Goal: Task Accomplishment & Management: Manage account settings

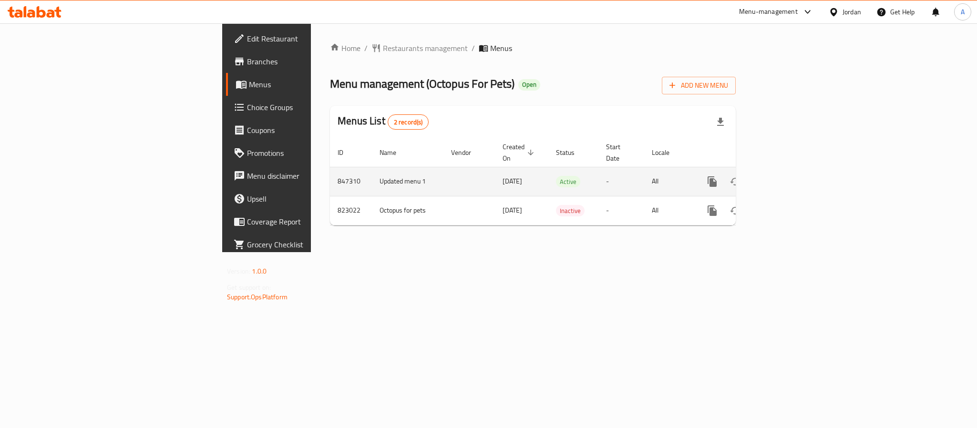
click at [785, 177] on icon "enhanced table" at bounding box center [781, 181] width 9 height 9
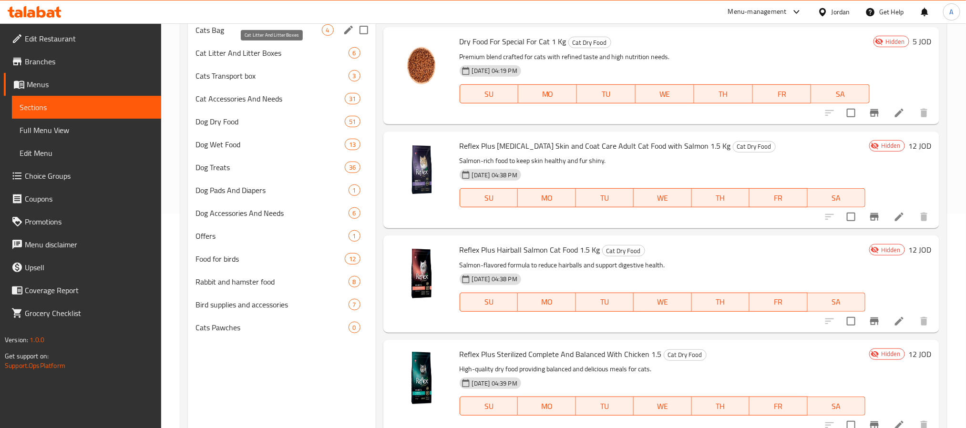
scroll to position [72, 0]
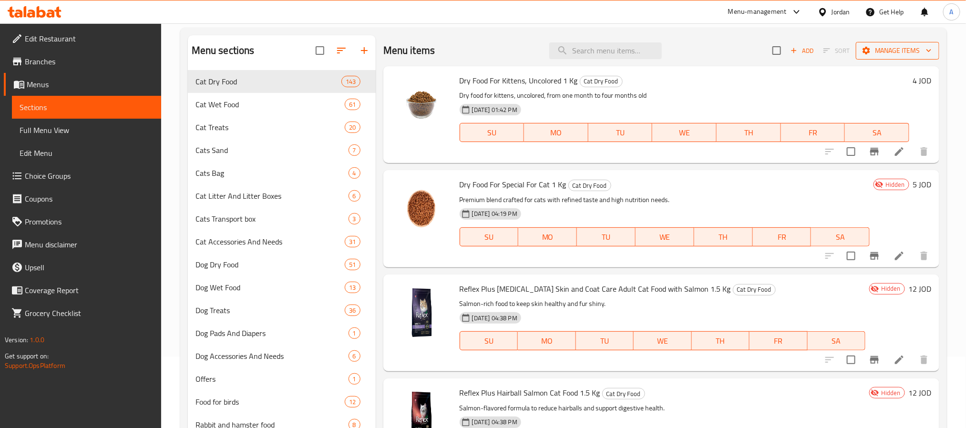
click at [878, 51] on span "Manage items" at bounding box center [897, 51] width 68 height 12
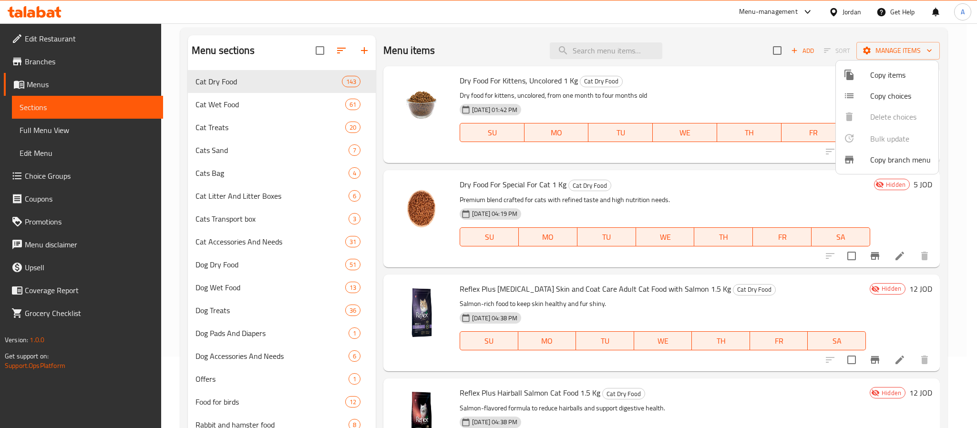
click at [753, 93] on div at bounding box center [488, 214] width 977 height 428
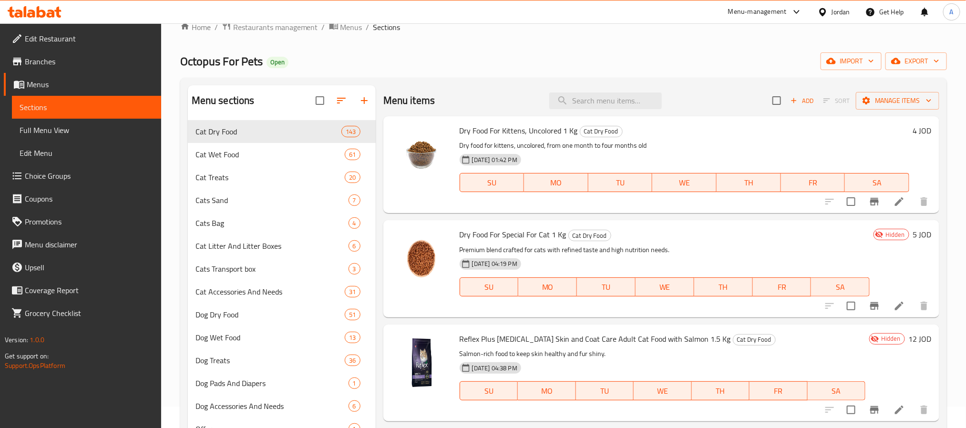
scroll to position [0, 0]
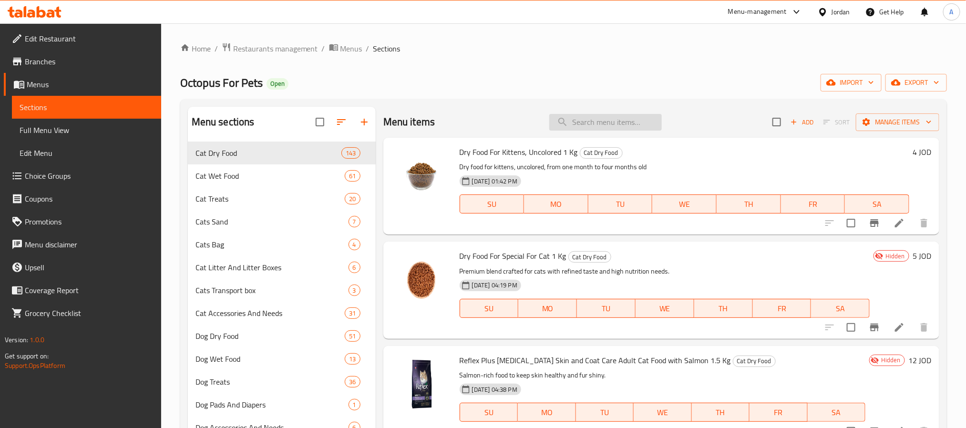
click at [620, 123] on input "search" at bounding box center [605, 122] width 112 height 17
paste input "Dry Food For Special For Cat 1 Kg"
type input "Dry Food For Special For Cat 1 Kg"
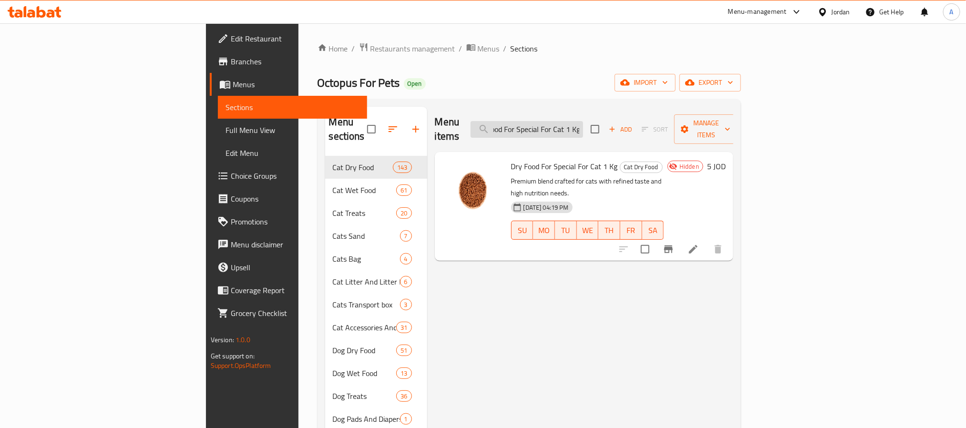
click at [583, 128] on input "Dry Food For Special For Cat 1 Kg" at bounding box center [526, 129] width 112 height 17
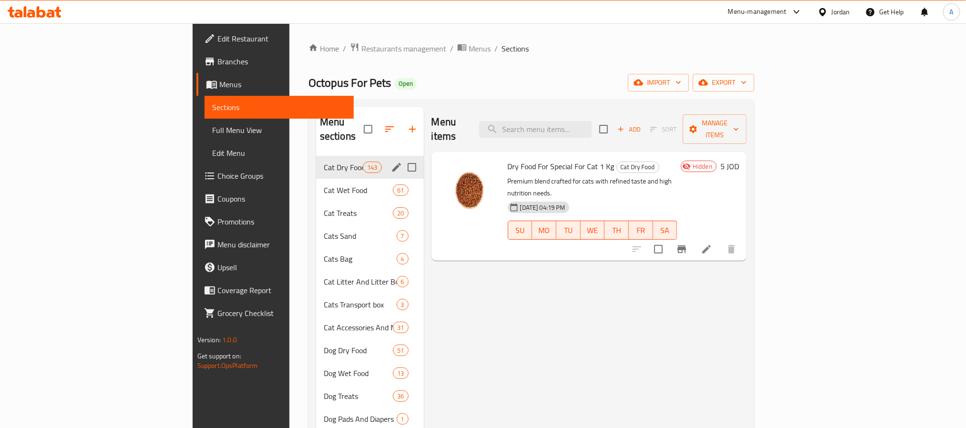
click at [316, 156] on div "Cat Dry Food 143" at bounding box center [370, 167] width 108 height 23
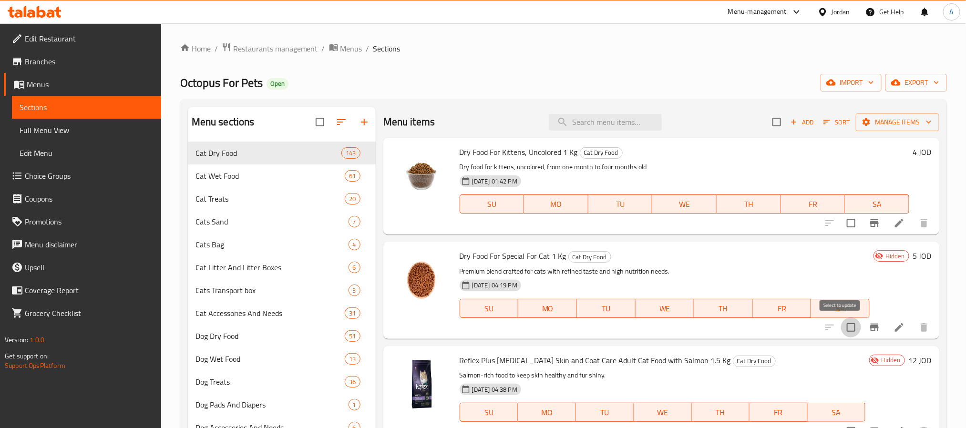
click at [841, 326] on input "checkbox" at bounding box center [851, 327] width 20 height 20
checkbox input "true"
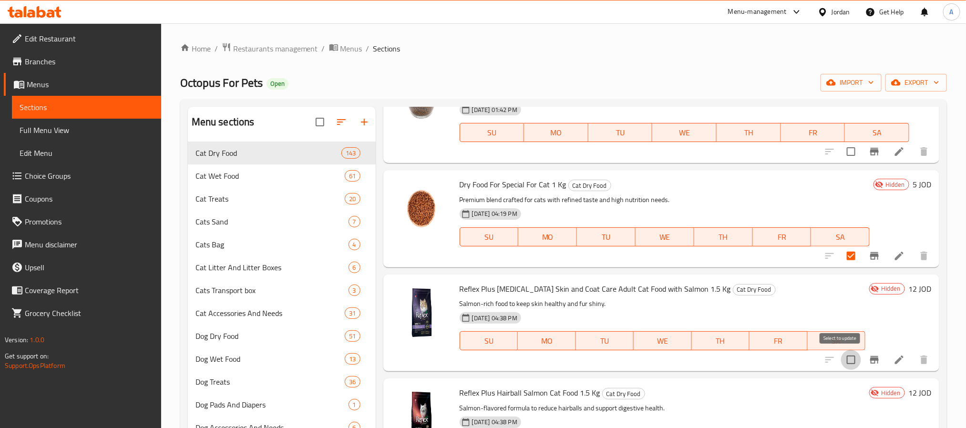
click at [841, 359] on input "checkbox" at bounding box center [851, 360] width 20 height 20
checkbox input "true"
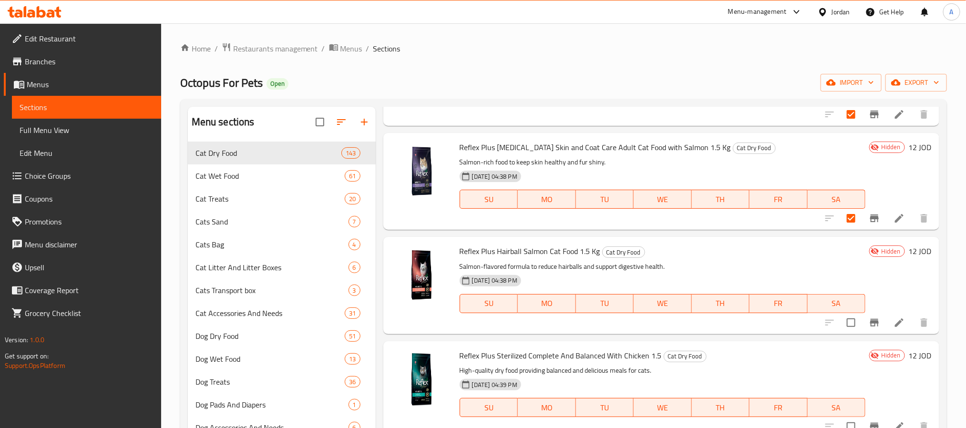
scroll to position [215, 0]
click at [841, 320] on input "checkbox" at bounding box center [851, 321] width 20 height 20
checkbox input "true"
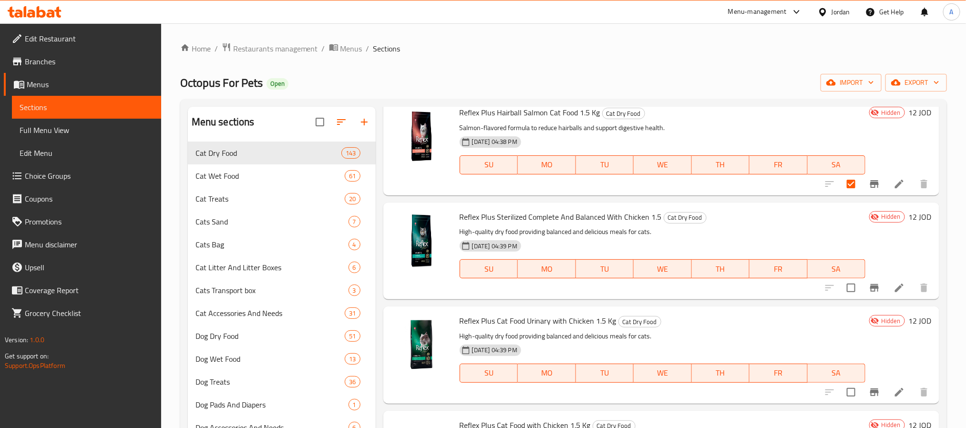
scroll to position [358, 0]
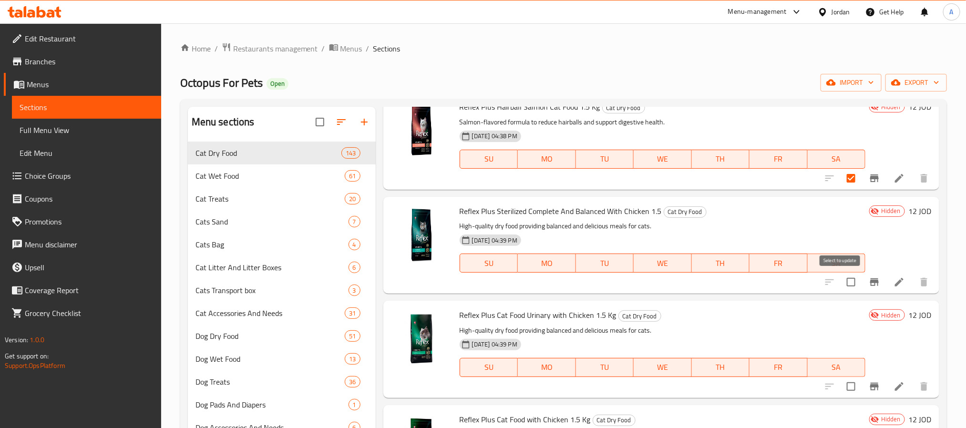
click at [841, 282] on input "checkbox" at bounding box center [851, 282] width 20 height 20
checkbox input "true"
click at [841, 389] on input "checkbox" at bounding box center [851, 387] width 20 height 20
checkbox input "true"
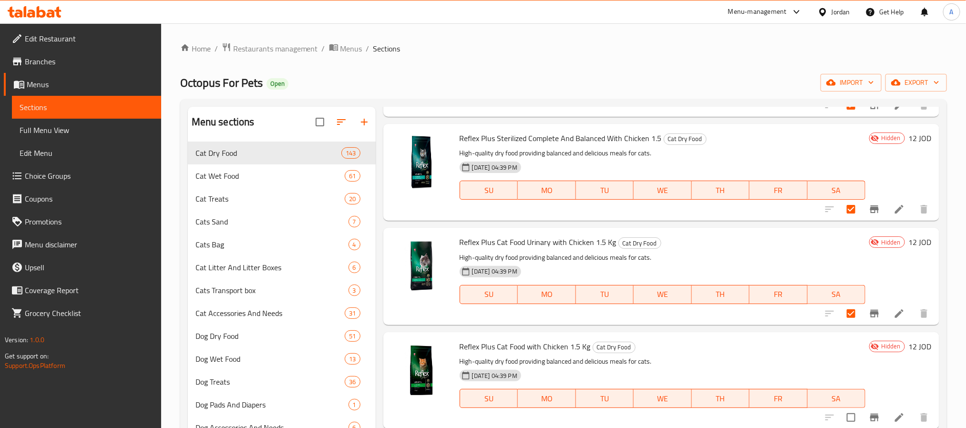
scroll to position [501, 0]
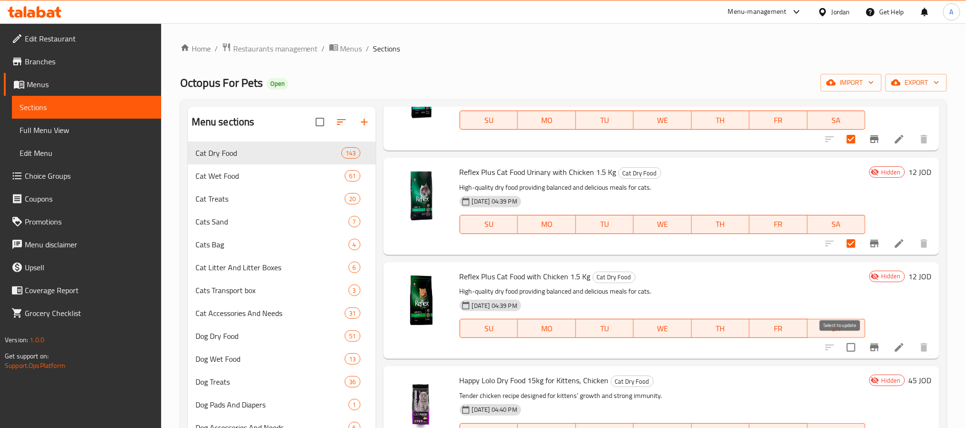
click at [841, 345] on input "checkbox" at bounding box center [851, 347] width 20 height 20
checkbox input "true"
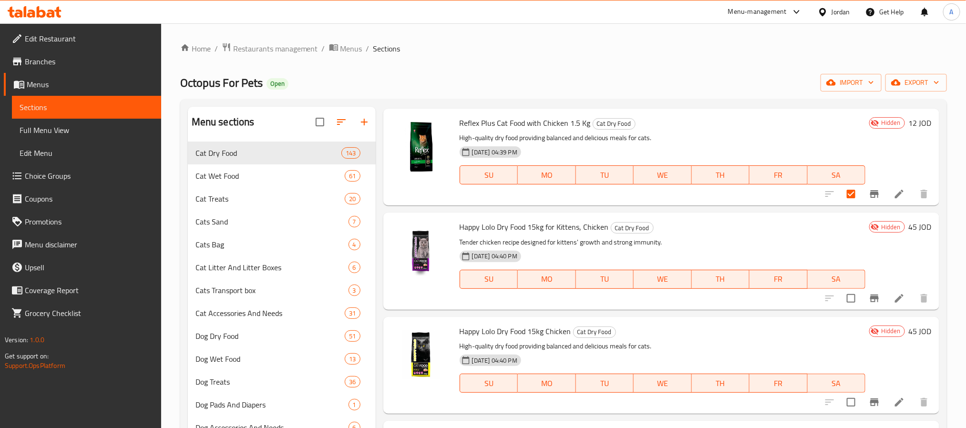
scroll to position [715, 0]
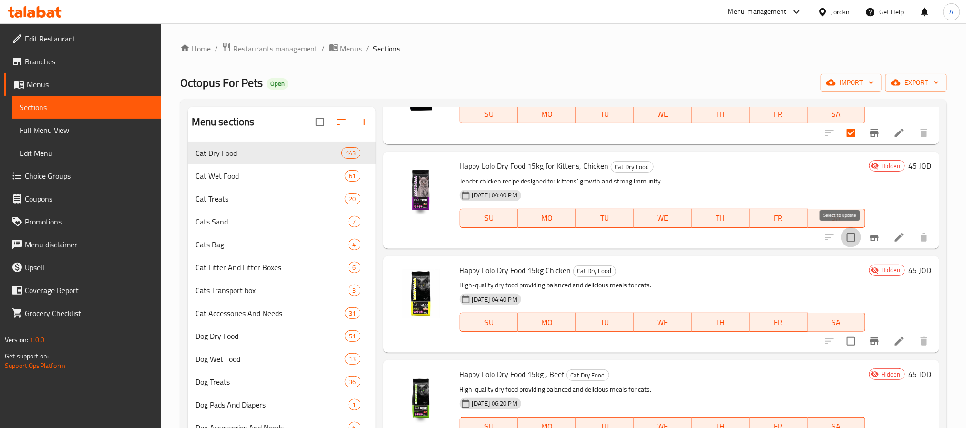
click at [841, 242] on input "checkbox" at bounding box center [851, 237] width 20 height 20
checkbox input "true"
click at [842, 339] on input "checkbox" at bounding box center [851, 341] width 20 height 20
checkbox input "true"
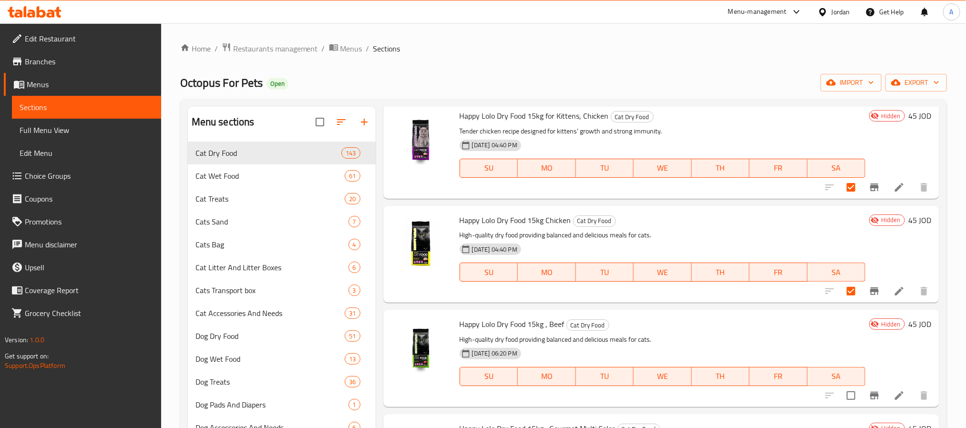
scroll to position [787, 0]
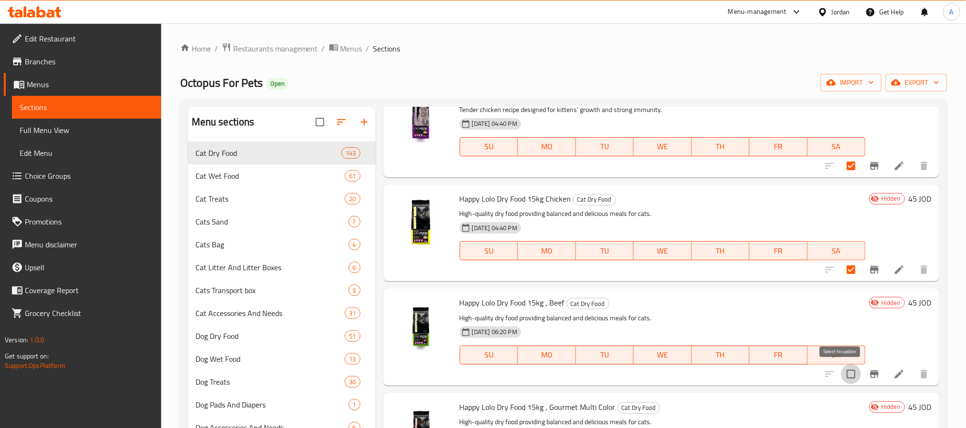
drag, startPoint x: 839, startPoint y: 372, endPoint x: 786, endPoint y: 215, distance: 165.8
click at [841, 372] on input "checkbox" at bounding box center [851, 374] width 20 height 20
checkbox input "true"
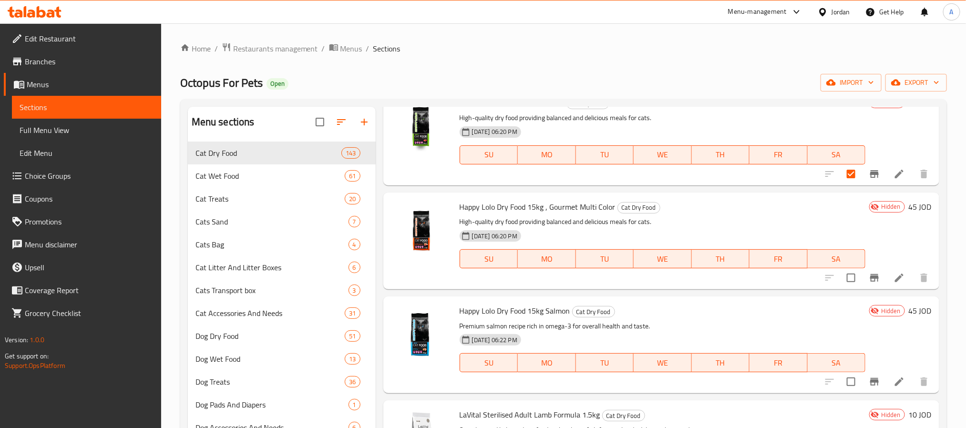
scroll to position [1001, 0]
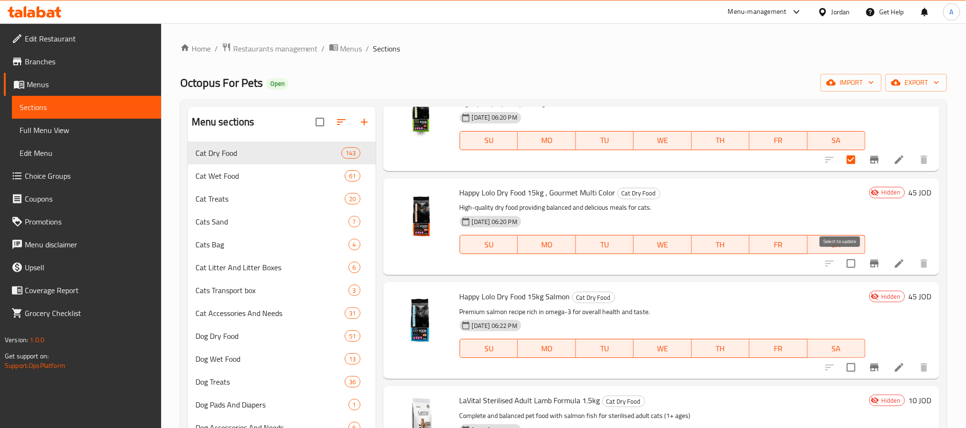
click at [841, 265] on input "checkbox" at bounding box center [851, 264] width 20 height 20
checkbox input "true"
click at [841, 368] on input "checkbox" at bounding box center [851, 368] width 20 height 20
checkbox input "true"
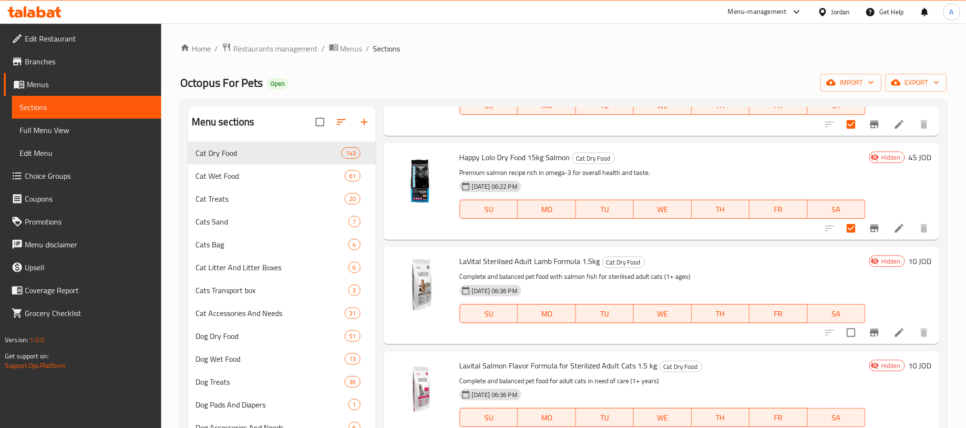
scroll to position [1144, 0]
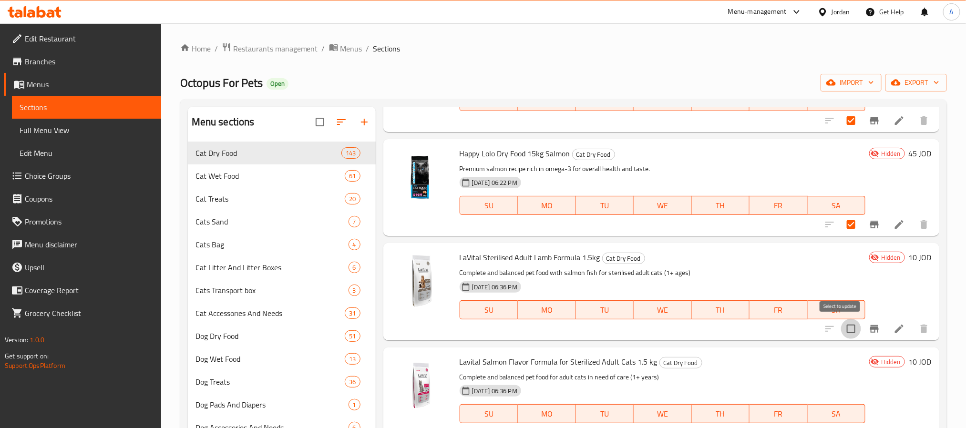
click at [841, 327] on input "checkbox" at bounding box center [851, 329] width 20 height 20
checkbox input "true"
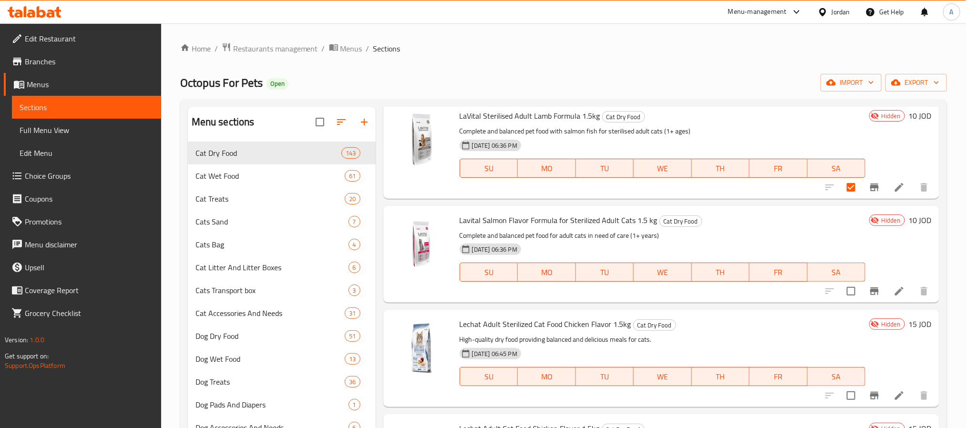
scroll to position [1287, 0]
click at [841, 286] on input "checkbox" at bounding box center [851, 290] width 20 height 20
checkbox input "true"
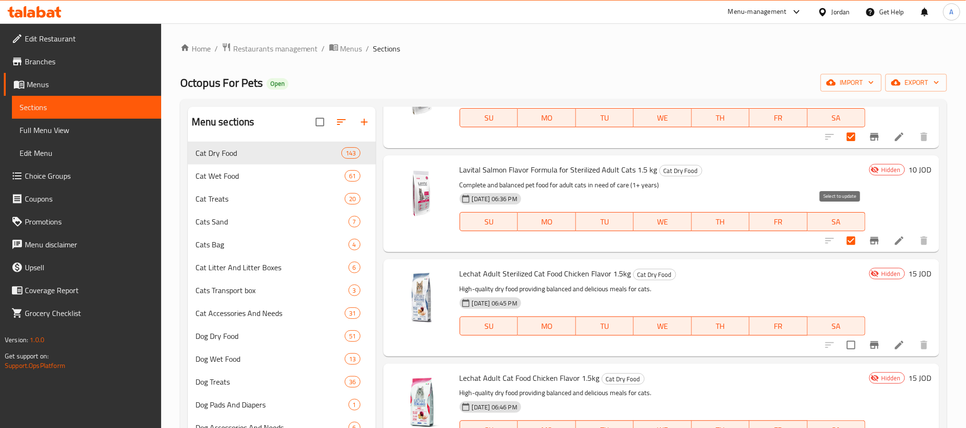
scroll to position [1359, 0]
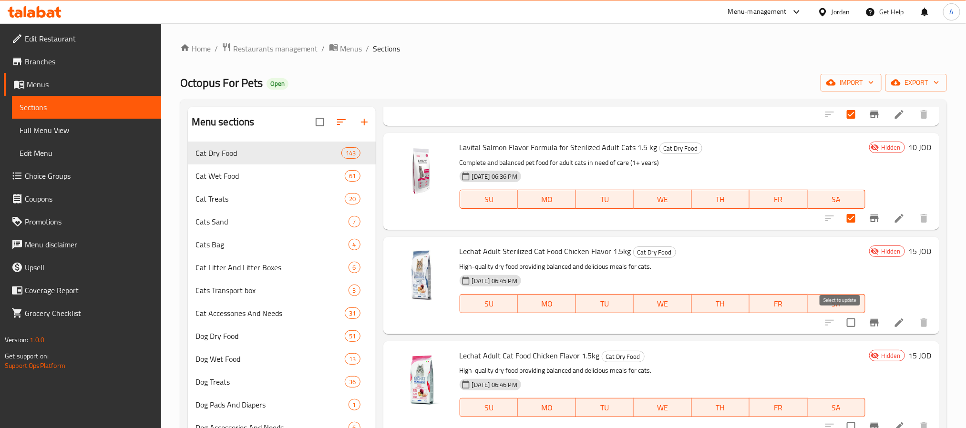
click at [841, 321] on input "checkbox" at bounding box center [851, 323] width 20 height 20
checkbox input "true"
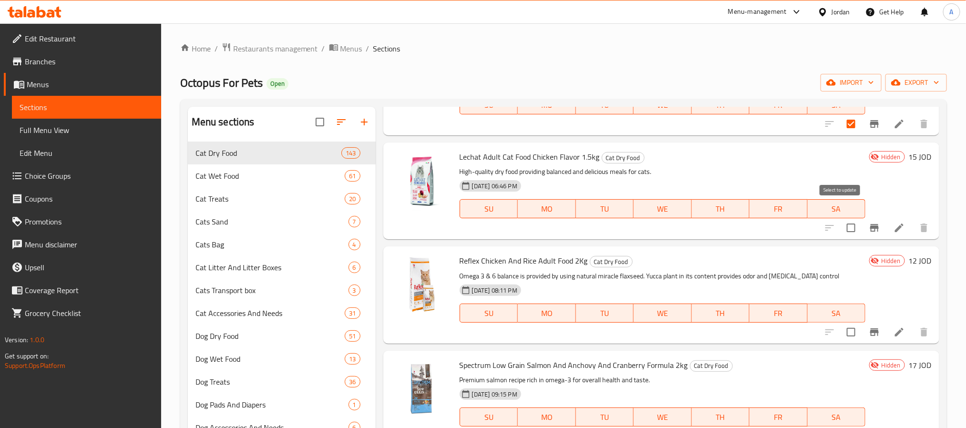
scroll to position [1573, 0]
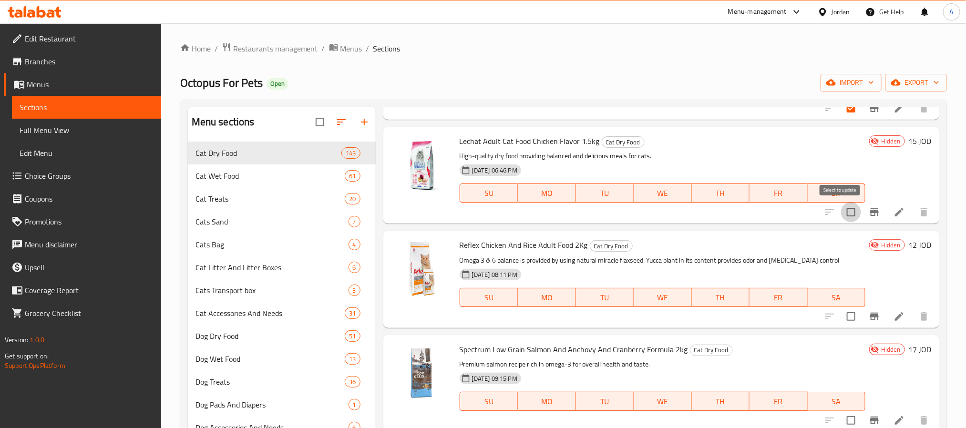
click at [841, 208] on input "checkbox" at bounding box center [851, 212] width 20 height 20
checkbox input "true"
click at [841, 315] on input "checkbox" at bounding box center [851, 317] width 20 height 20
checkbox input "true"
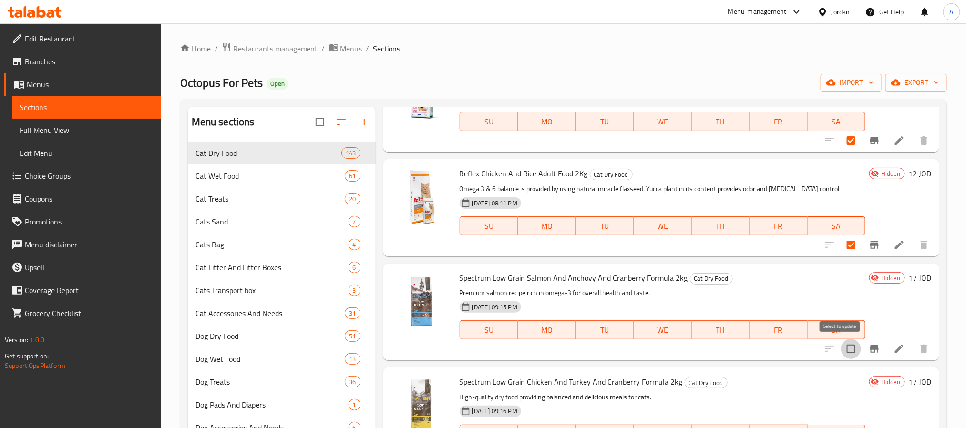
click at [841, 345] on input "checkbox" at bounding box center [851, 349] width 20 height 20
checkbox input "true"
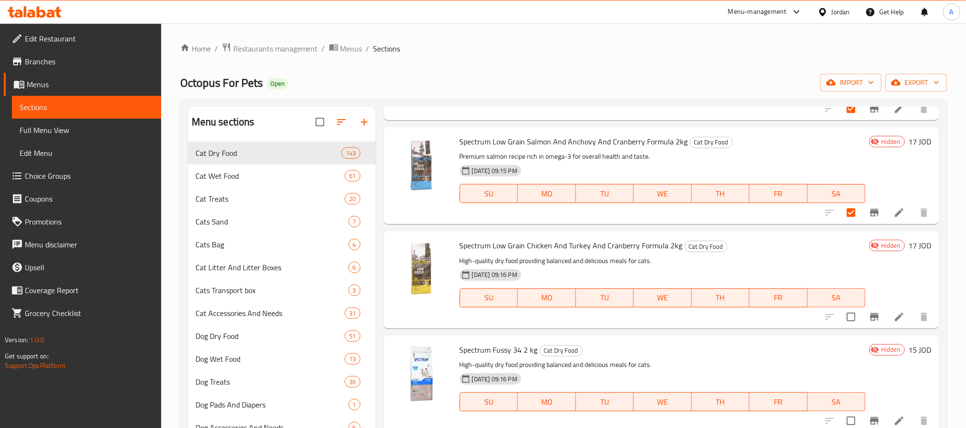
scroll to position [1859, 0]
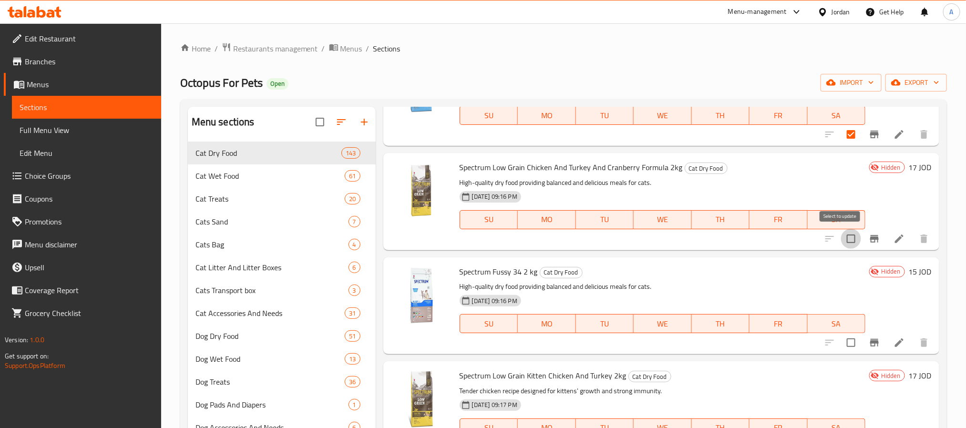
click at [841, 239] on input "checkbox" at bounding box center [851, 239] width 20 height 20
checkbox input "true"
click at [844, 344] on input "checkbox" at bounding box center [851, 343] width 20 height 20
checkbox input "true"
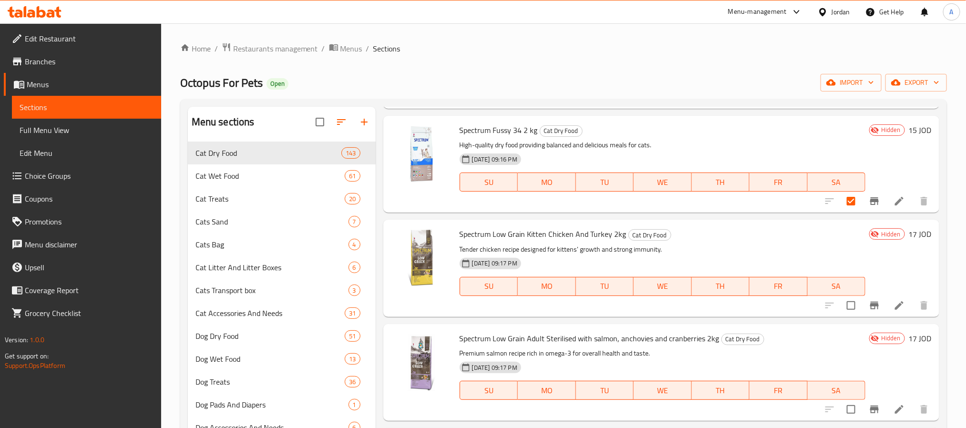
scroll to position [2002, 0]
click at [841, 298] on input "checkbox" at bounding box center [851, 304] width 20 height 20
checkbox input "true"
click at [842, 407] on input "checkbox" at bounding box center [851, 408] width 20 height 20
checkbox input "true"
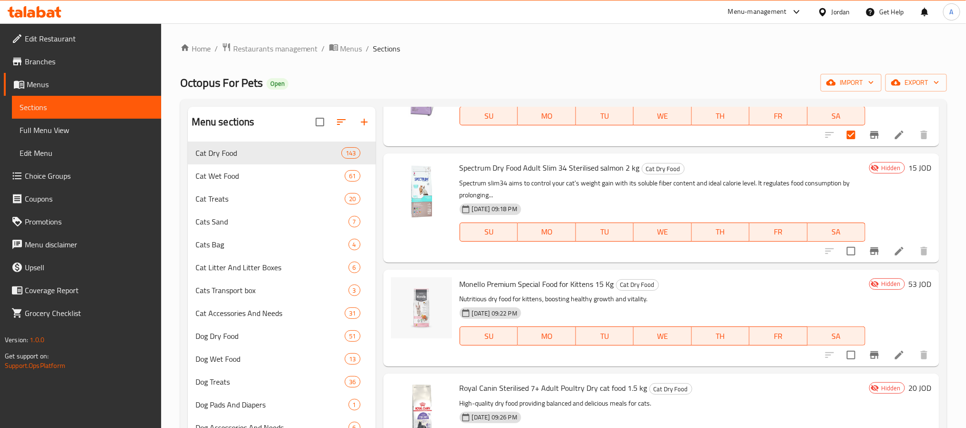
scroll to position [2288, 0]
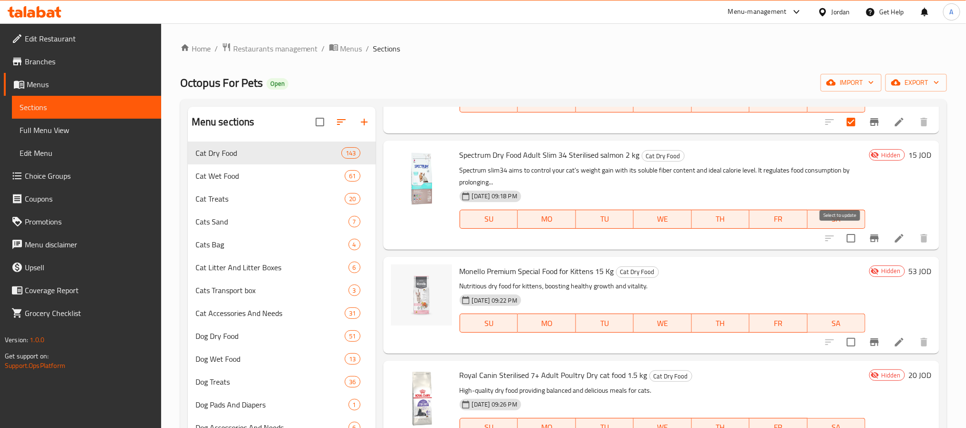
click at [841, 236] on input "checkbox" at bounding box center [851, 238] width 20 height 20
checkbox input "true"
click at [843, 337] on input "checkbox" at bounding box center [851, 342] width 20 height 20
checkbox input "true"
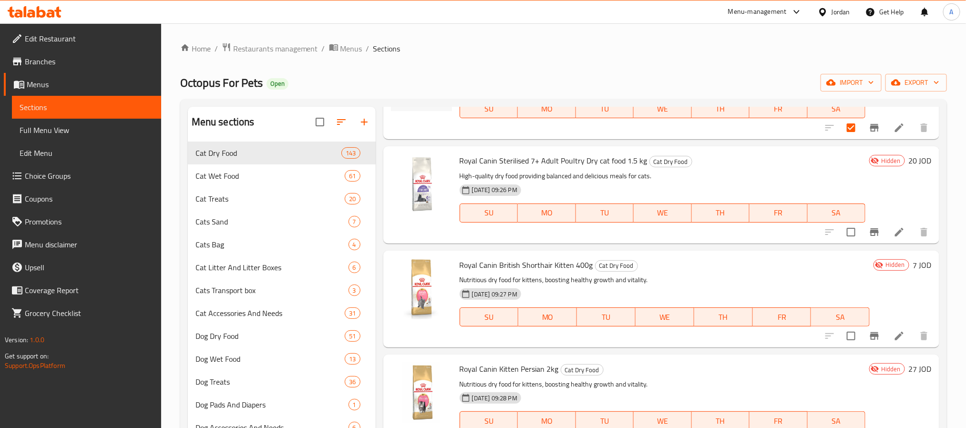
scroll to position [2574, 0]
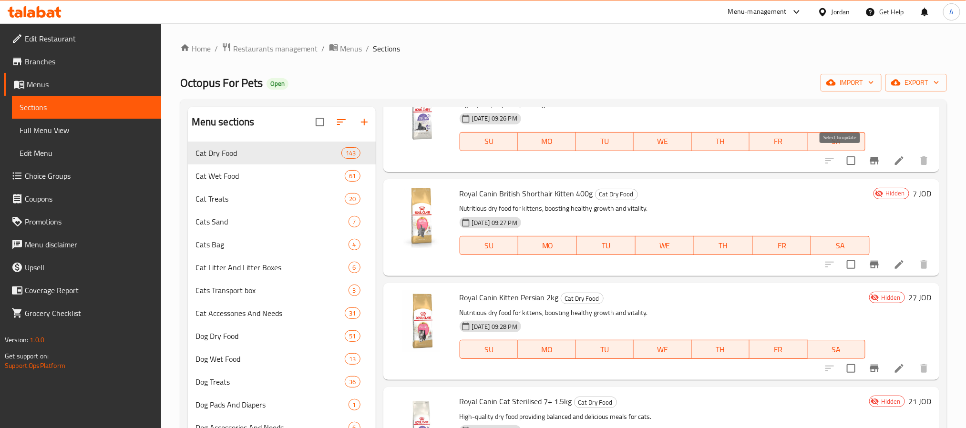
click at [841, 162] on input "checkbox" at bounding box center [851, 161] width 20 height 20
checkbox input "true"
click at [841, 266] on input "checkbox" at bounding box center [851, 265] width 20 height 20
checkbox input "true"
click at [841, 368] on input "checkbox" at bounding box center [851, 368] width 20 height 20
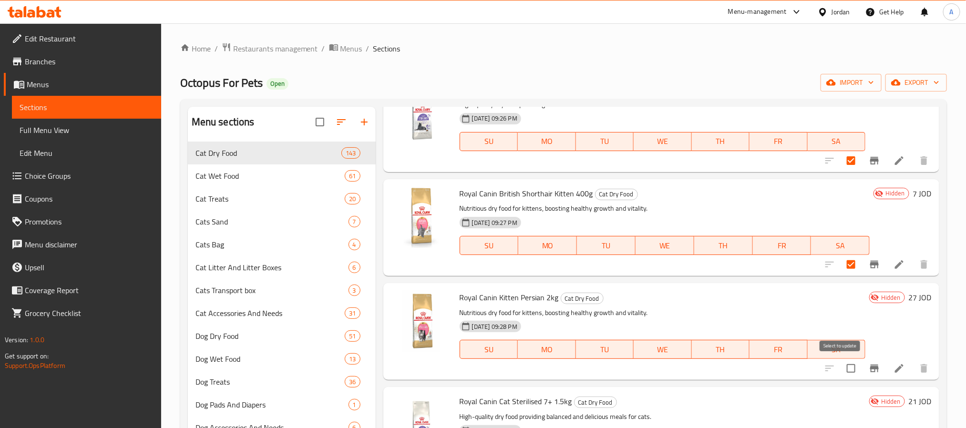
checkbox input "true"
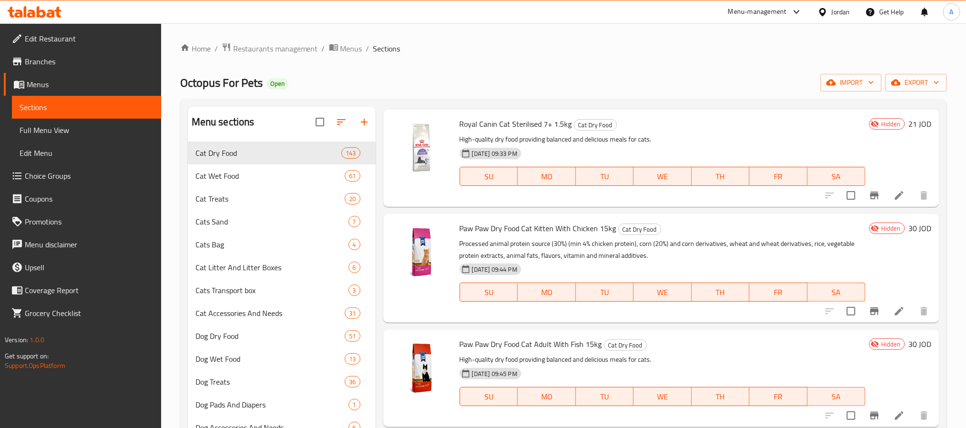
scroll to position [2860, 0]
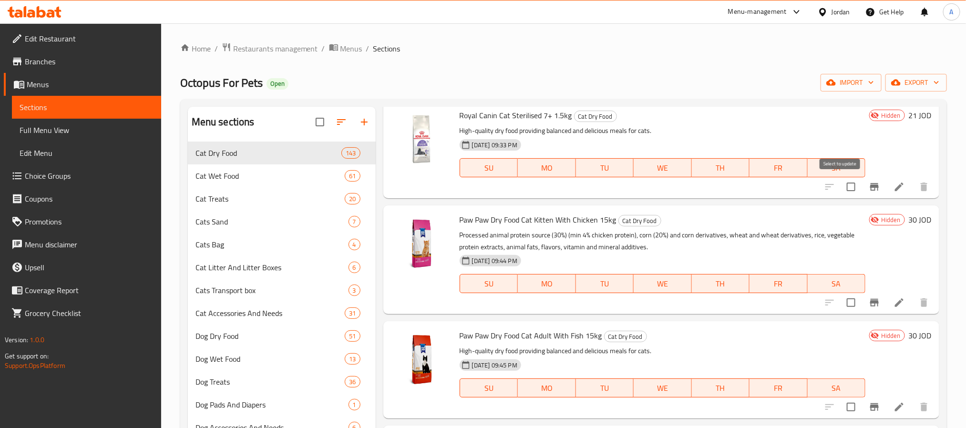
click at [841, 183] on input "checkbox" at bounding box center [851, 187] width 20 height 20
checkbox input "true"
click at [841, 305] on input "checkbox" at bounding box center [851, 303] width 20 height 20
checkbox input "true"
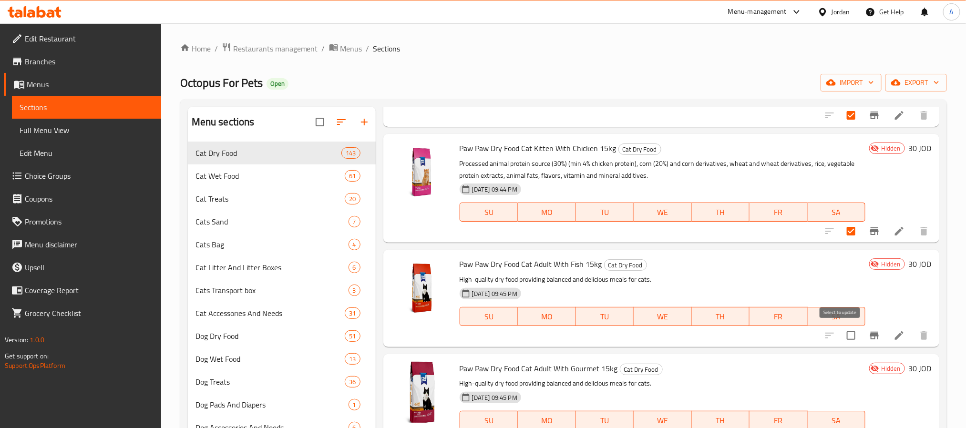
click at [841, 337] on input "checkbox" at bounding box center [851, 336] width 20 height 20
checkbox input "true"
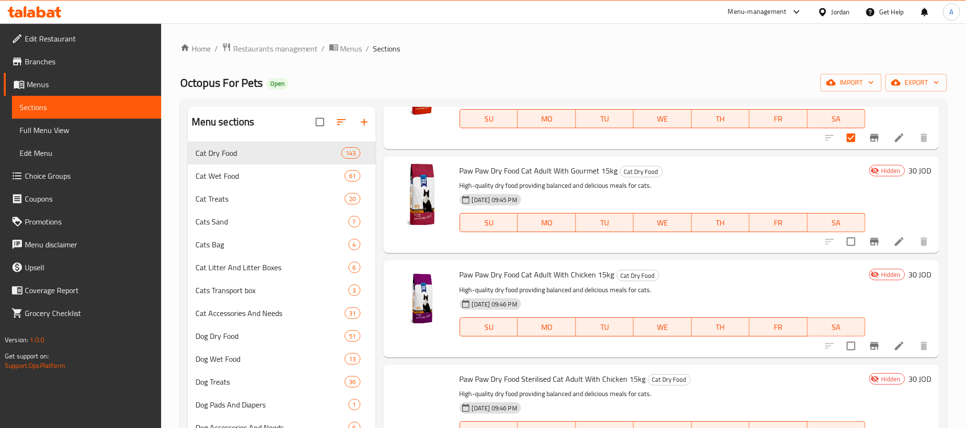
scroll to position [3146, 0]
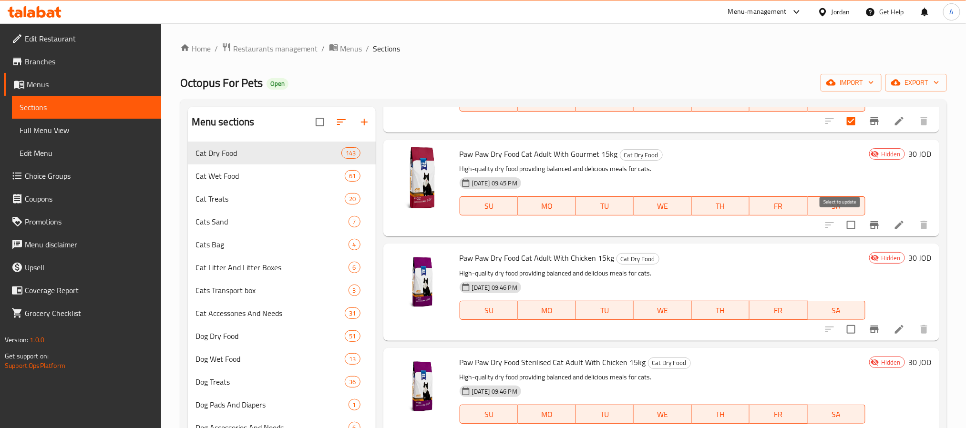
click at [841, 225] on input "checkbox" at bounding box center [851, 225] width 20 height 20
checkbox input "true"
click at [841, 322] on input "checkbox" at bounding box center [851, 329] width 20 height 20
checkbox input "true"
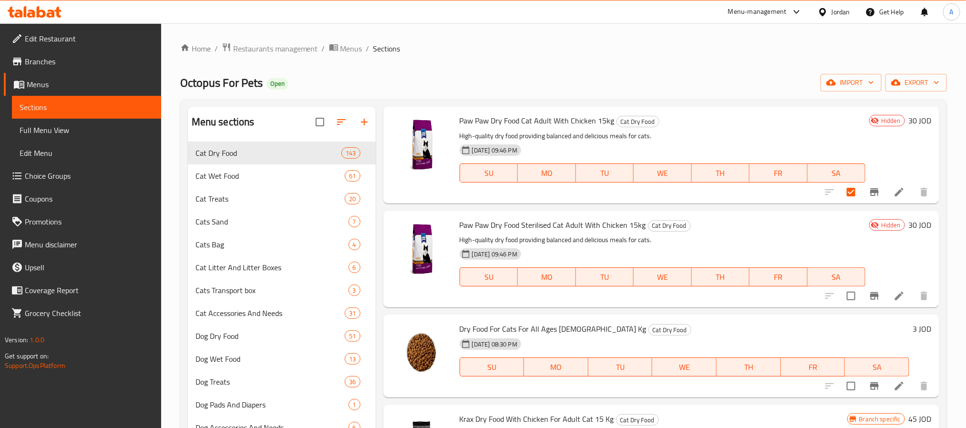
scroll to position [3289, 0]
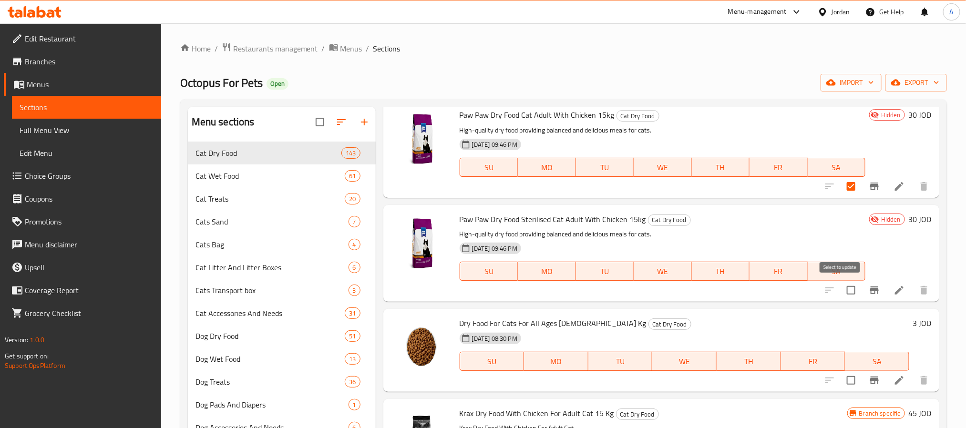
click at [841, 285] on input "checkbox" at bounding box center [851, 290] width 20 height 20
checkbox input "true"
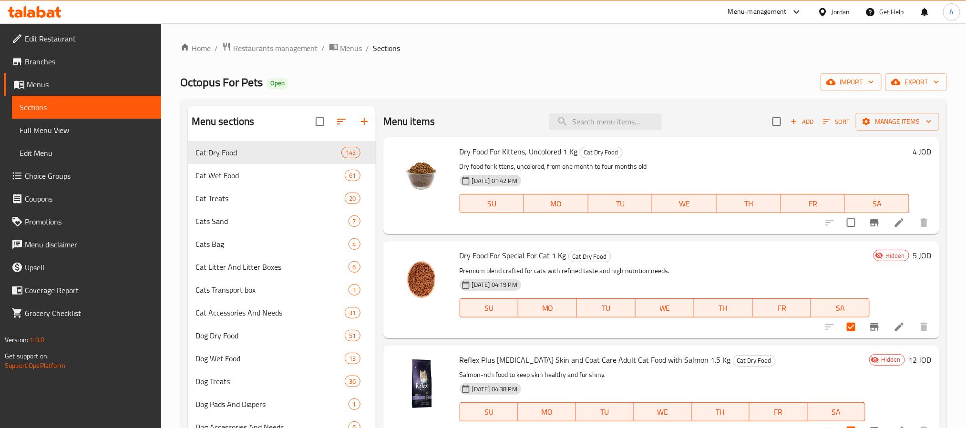
scroll to position [0, 0]
click at [904, 126] on span "Manage items" at bounding box center [897, 122] width 68 height 12
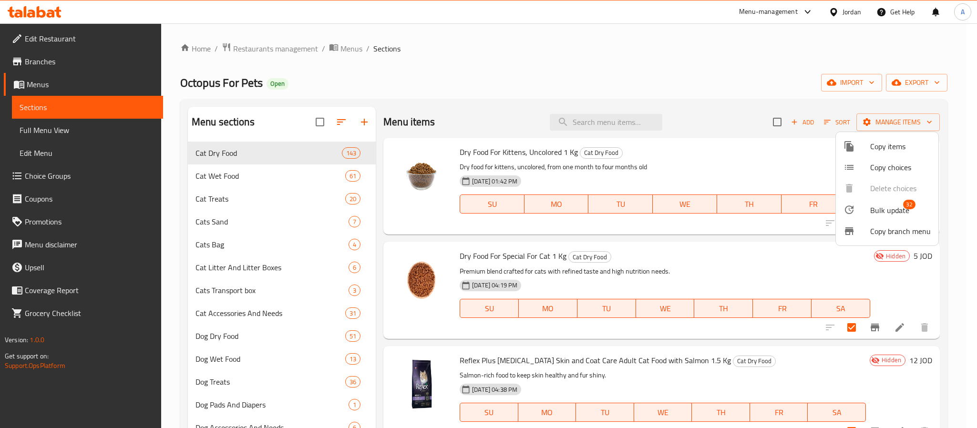
click at [897, 205] on span "Bulk update" at bounding box center [889, 209] width 39 height 11
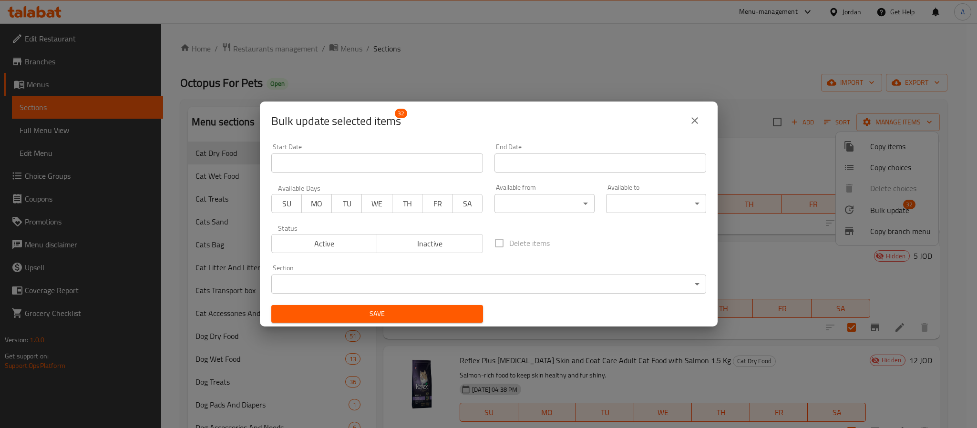
click at [359, 245] on span "Active" at bounding box center [325, 244] width 98 height 14
click at [377, 307] on button "Save" at bounding box center [377, 314] width 212 height 18
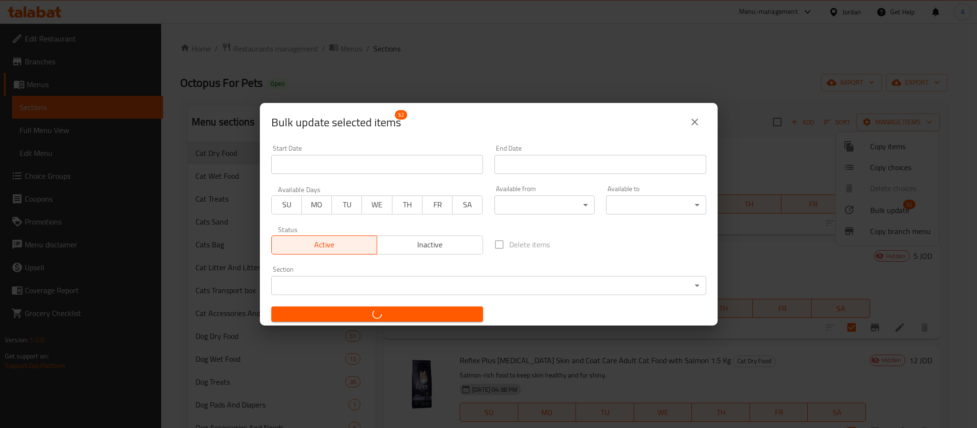
checkbox input "false"
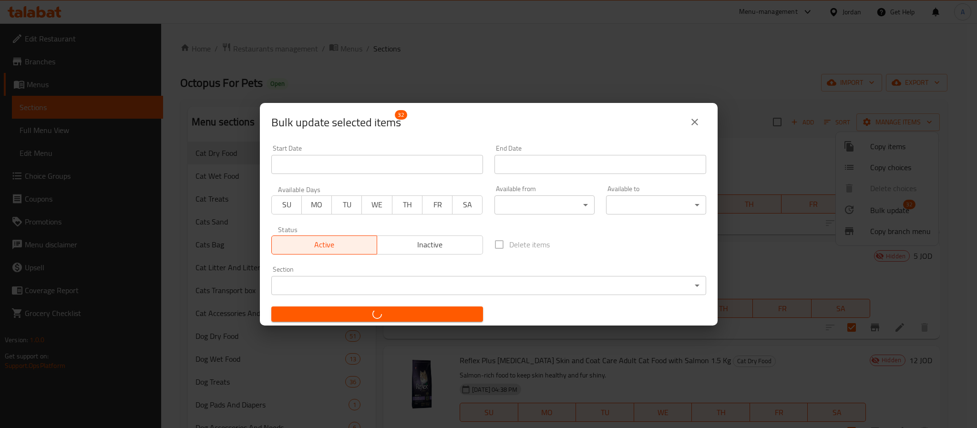
checkbox input "false"
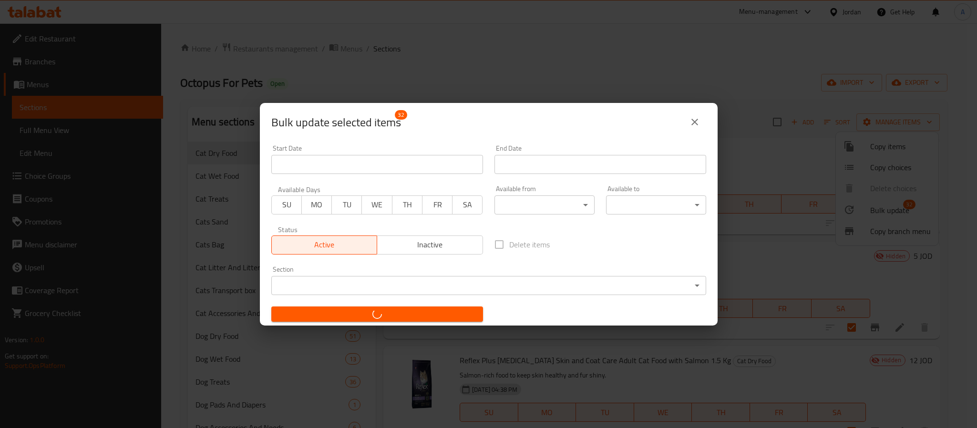
checkbox input "false"
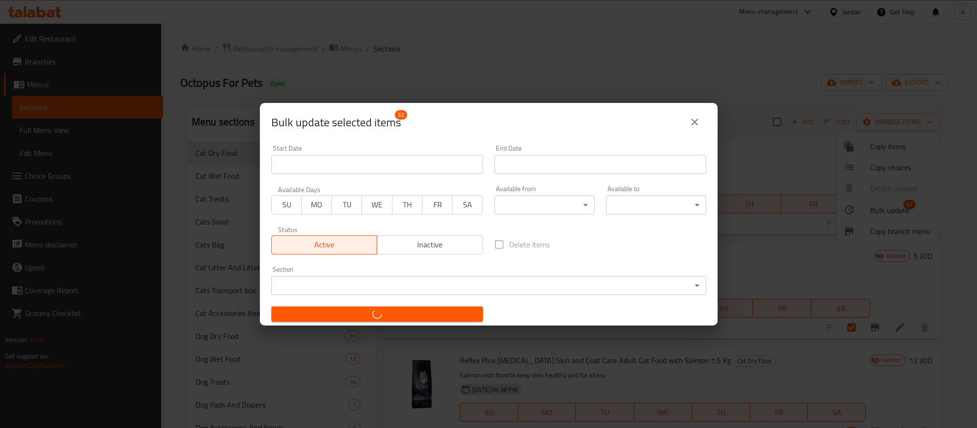
checkbox input "false"
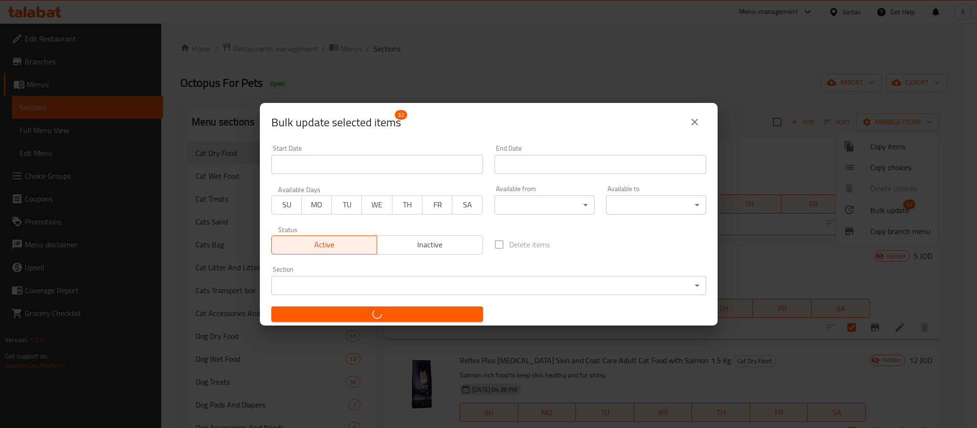
checkbox input "false"
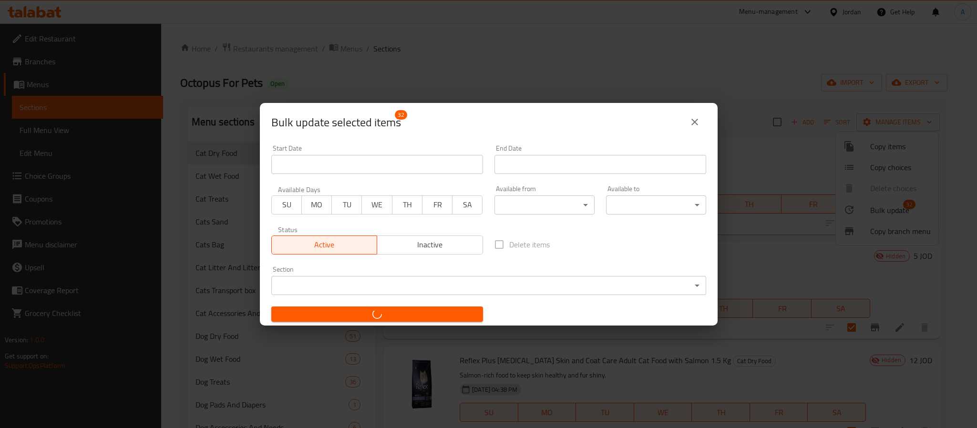
checkbox input "false"
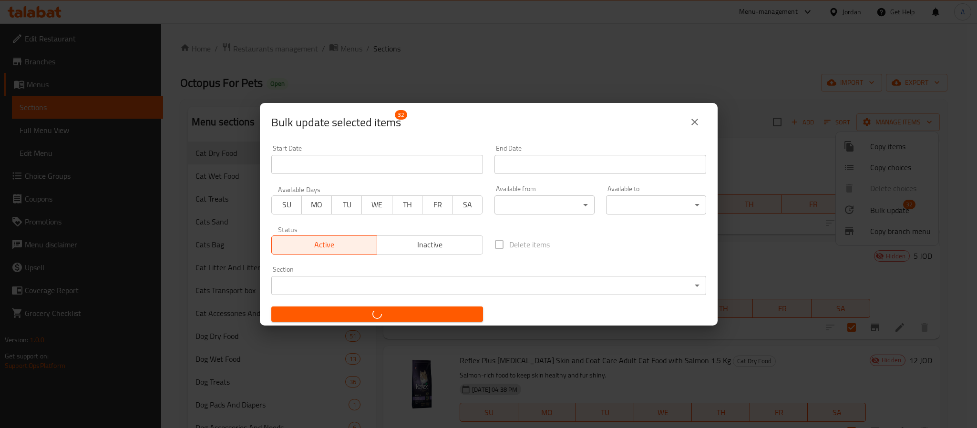
checkbox input "false"
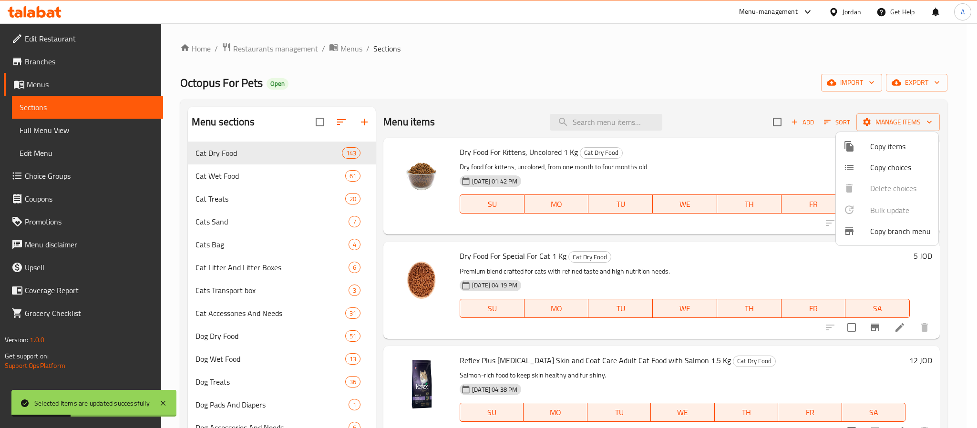
click at [437, 204] on div at bounding box center [488, 214] width 977 height 428
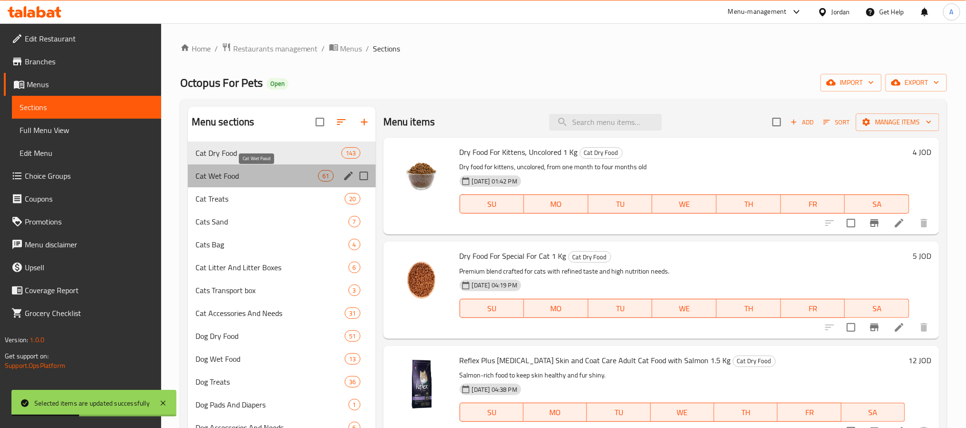
click at [260, 173] on span "Cat Wet Food" at bounding box center [256, 175] width 123 height 11
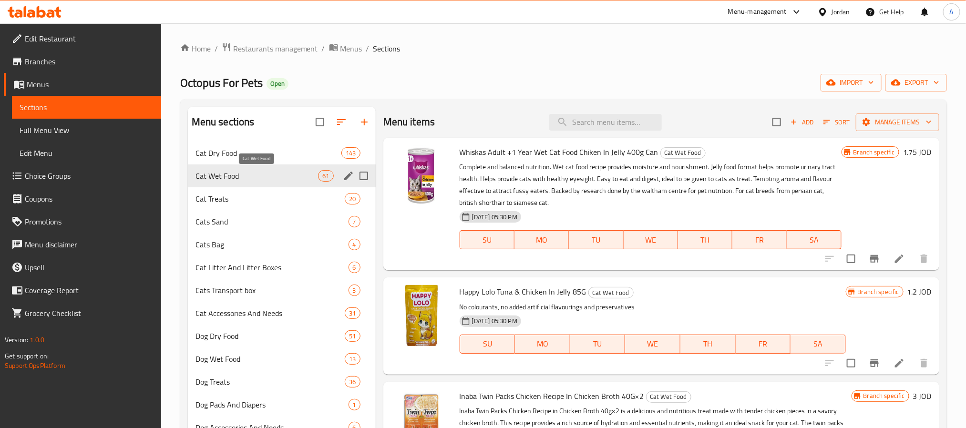
click at [263, 176] on span "Cat Wet Food" at bounding box center [256, 175] width 123 height 11
click at [238, 196] on span "Cat Treats" at bounding box center [256, 198] width 123 height 11
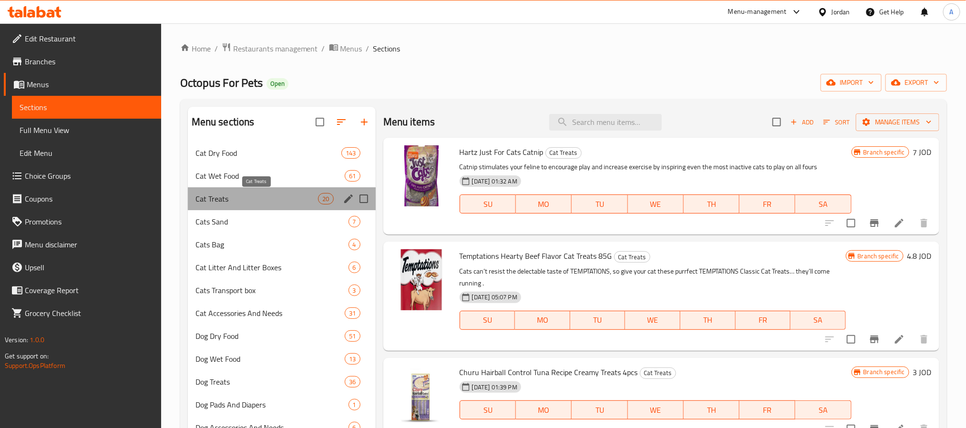
click at [238, 200] on span "Cat Treats" at bounding box center [256, 198] width 123 height 11
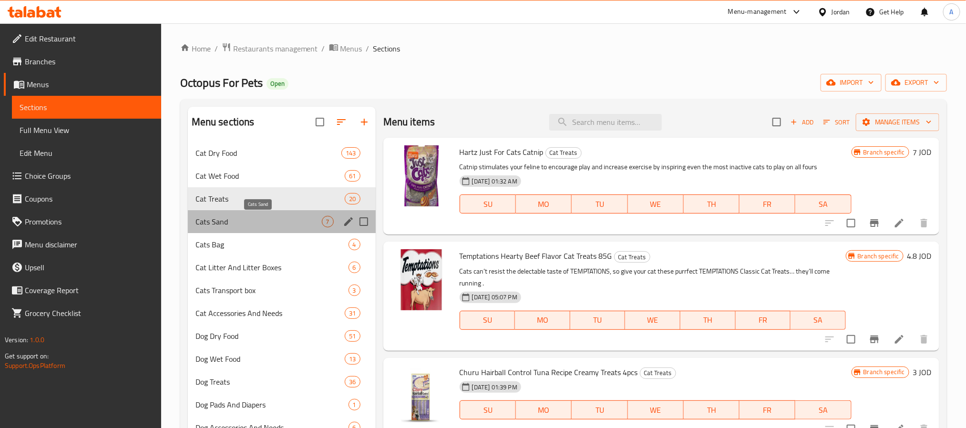
click at [246, 224] on span "Cats Sand" at bounding box center [258, 221] width 126 height 11
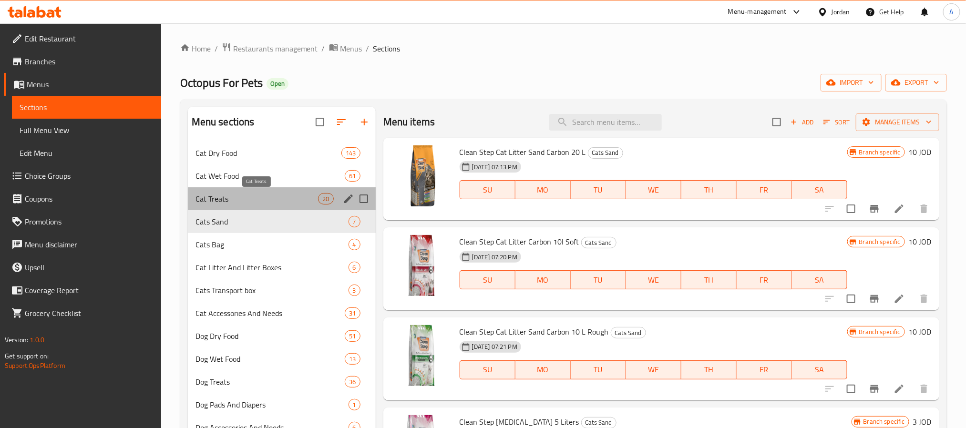
click at [251, 202] on span "Cat Treats" at bounding box center [256, 198] width 123 height 11
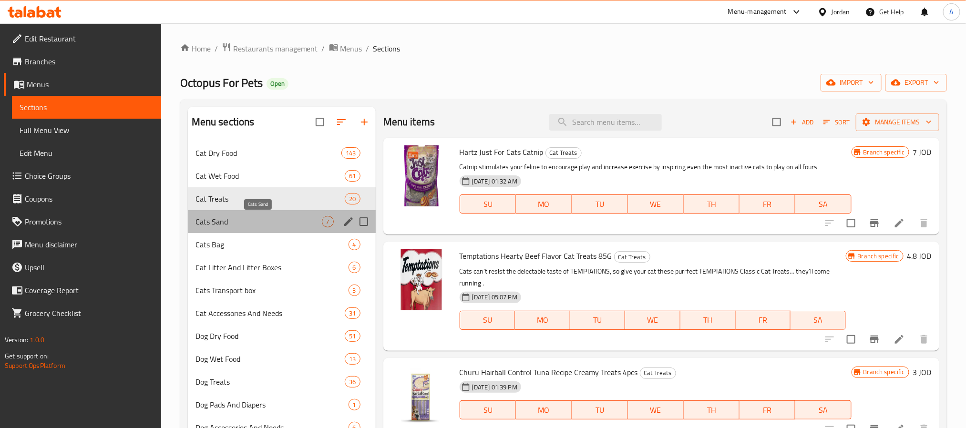
click at [243, 220] on span "Cats Sand" at bounding box center [258, 221] width 126 height 11
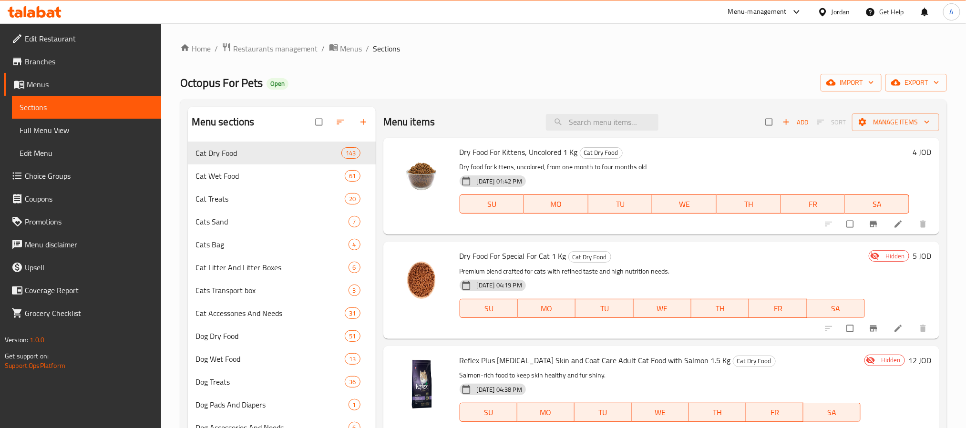
click at [52, 129] on span "Full Menu View" at bounding box center [87, 129] width 134 height 11
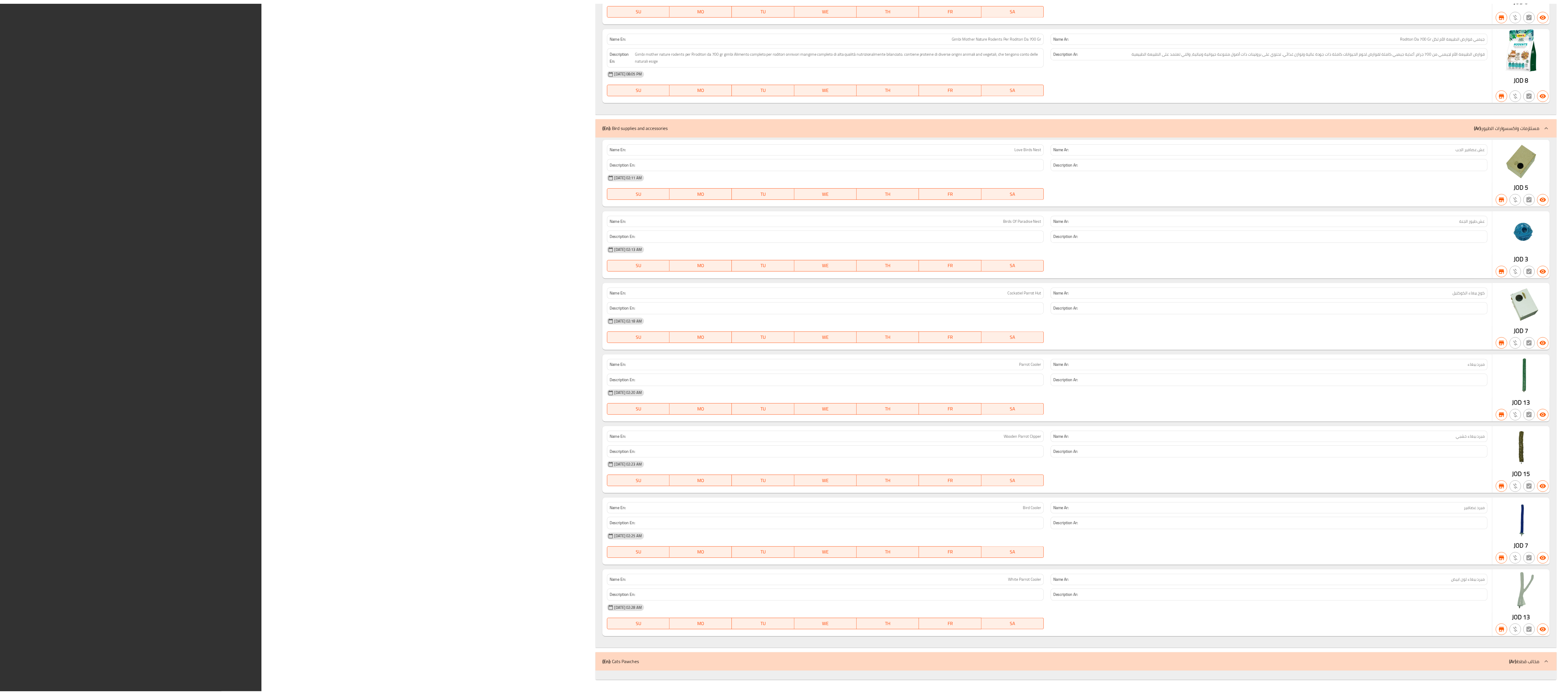
scroll to position [33746, 0]
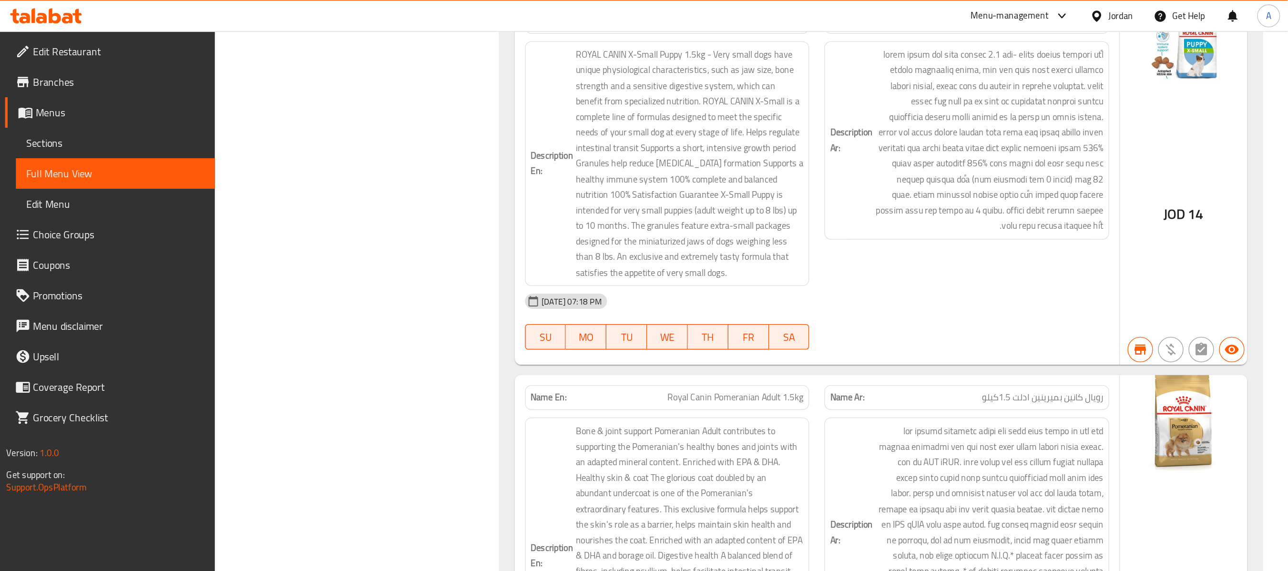
scroll to position [55451, 0]
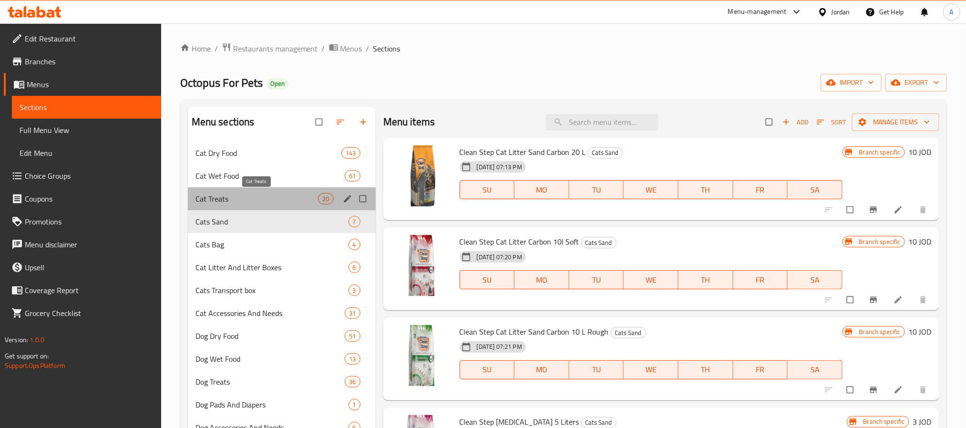
click at [240, 198] on span "Cat Treats" at bounding box center [256, 198] width 123 height 11
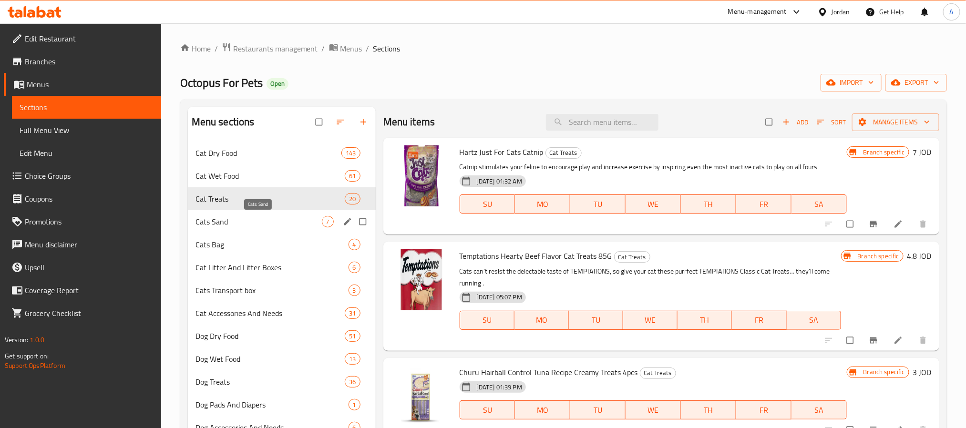
click at [226, 219] on span "Cats Sand" at bounding box center [258, 221] width 126 height 11
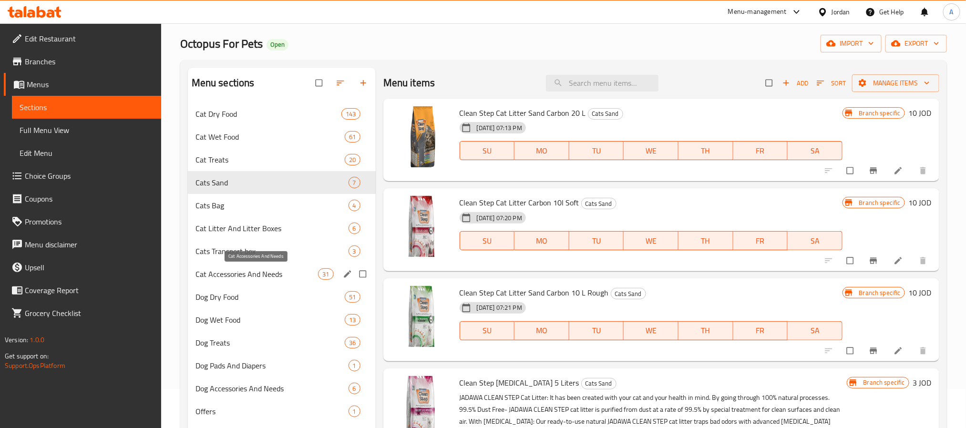
scroll to position [13, 0]
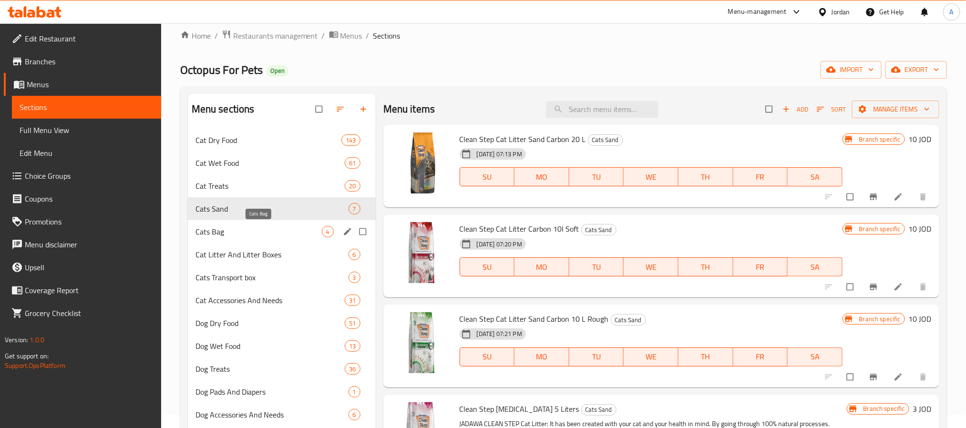
click at [256, 229] on span "Cats Bag" at bounding box center [258, 231] width 126 height 11
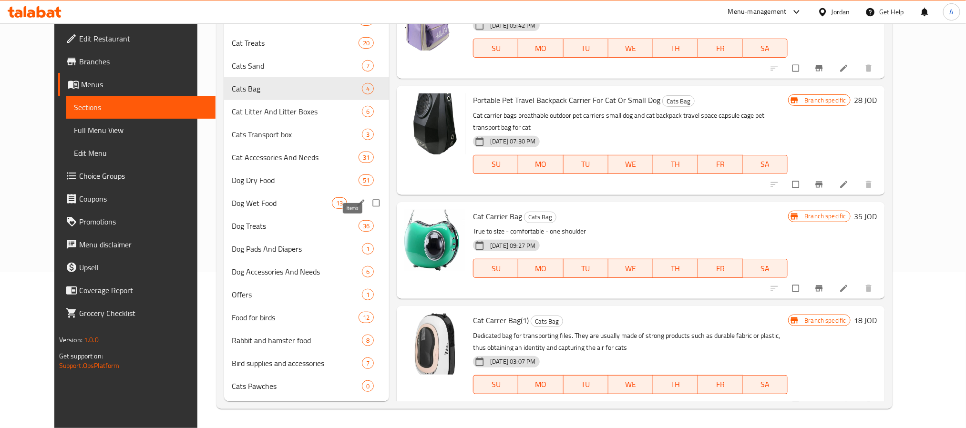
scroll to position [13, 0]
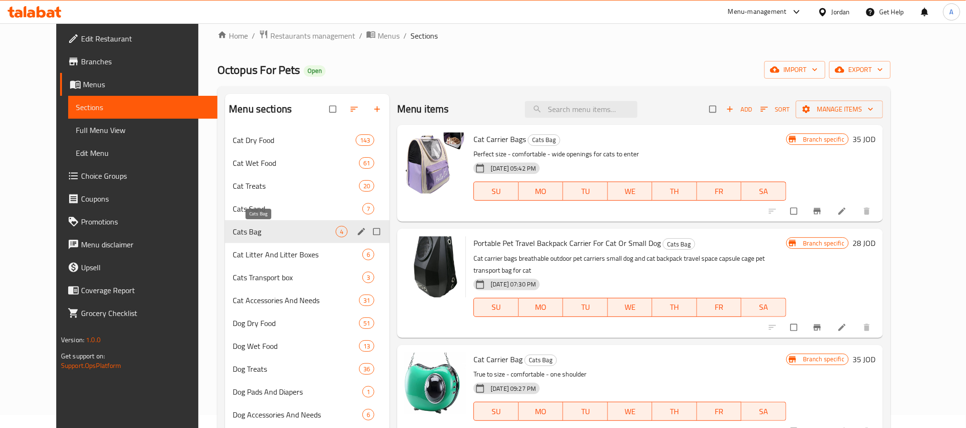
click at [248, 229] on span "Cats Bag" at bounding box center [284, 231] width 103 height 11
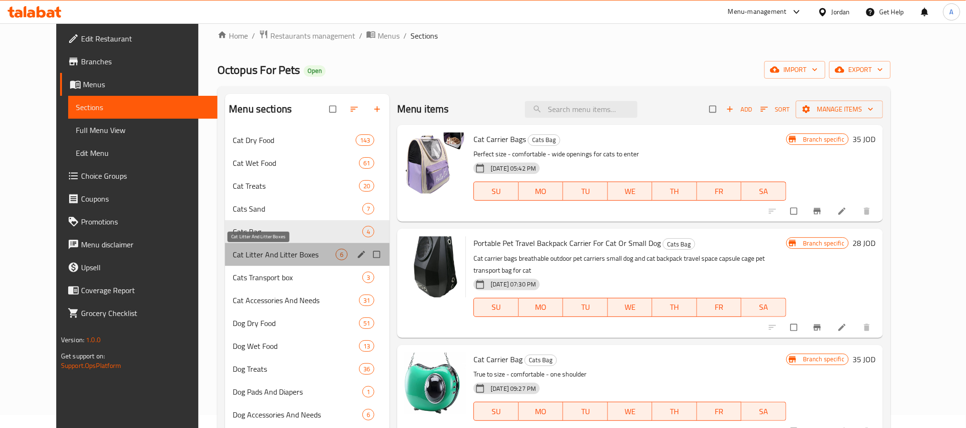
click at [237, 251] on span "Cat Litter And Litter Boxes" at bounding box center [284, 254] width 103 height 11
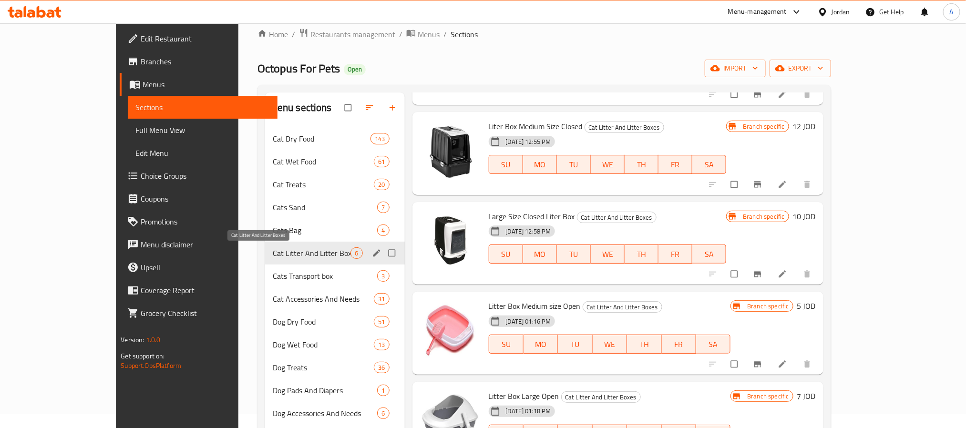
scroll to position [13, 0]
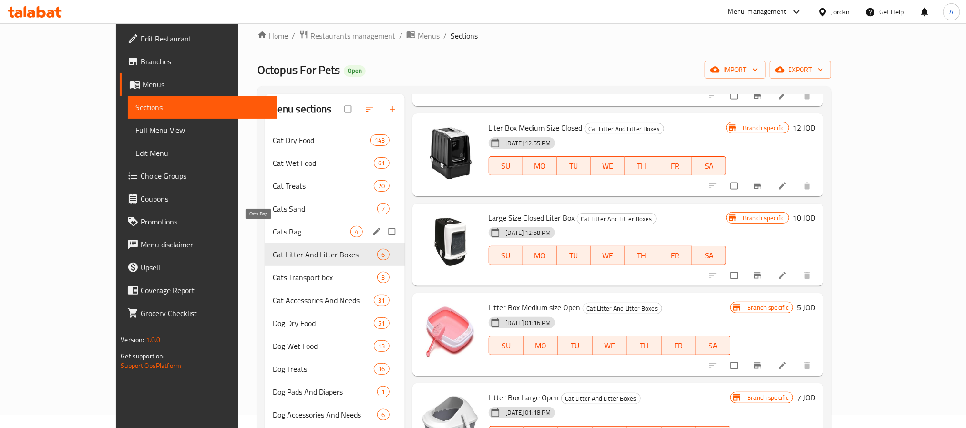
click at [273, 235] on span "Cats Bag" at bounding box center [312, 231] width 78 height 11
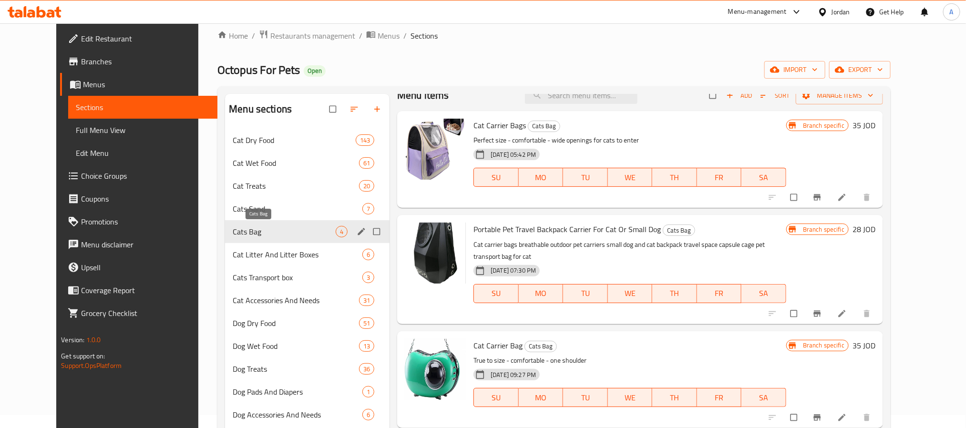
scroll to position [2, 0]
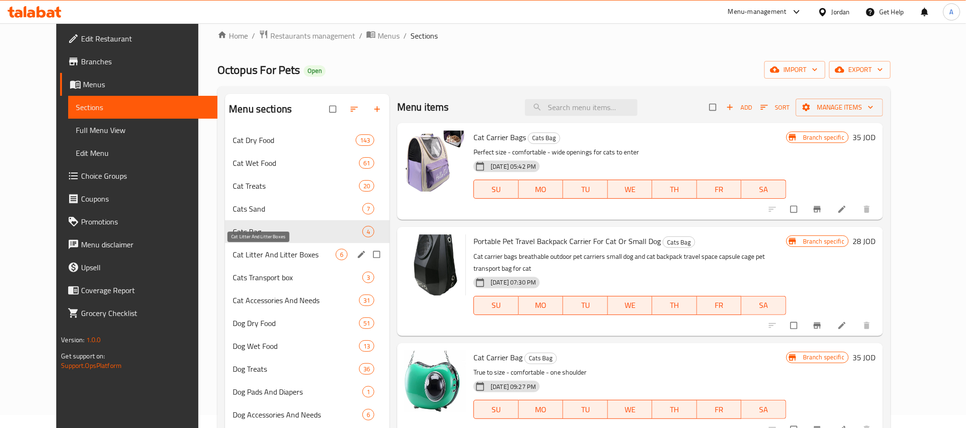
click at [236, 250] on span "Cat Litter And Litter Boxes" at bounding box center [284, 254] width 103 height 11
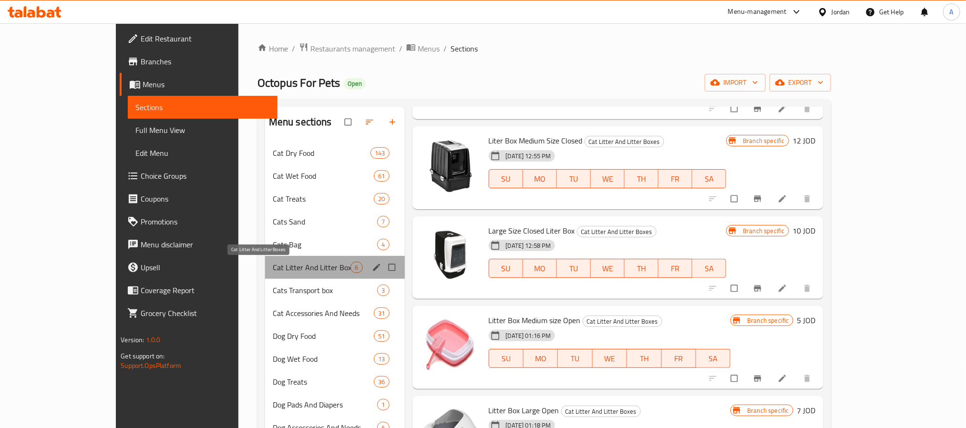
click at [273, 268] on span "Cat Litter And Litter Boxes" at bounding box center [312, 267] width 78 height 11
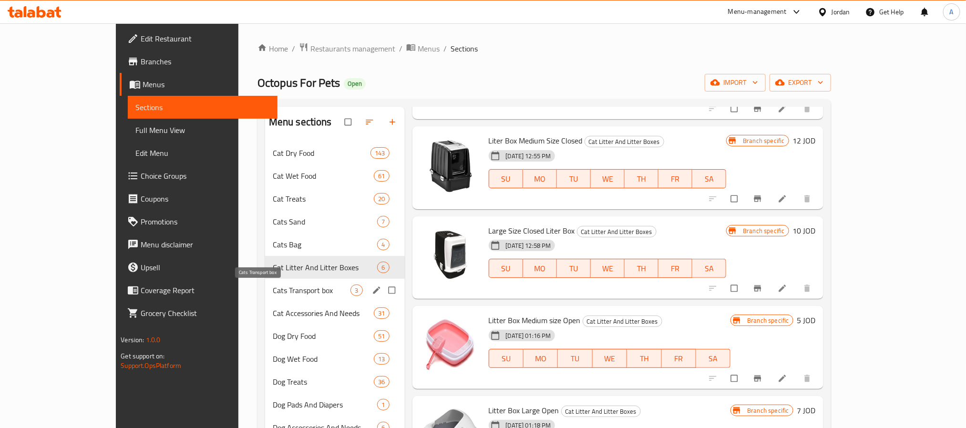
click at [273, 286] on span "Cats Transport box" at bounding box center [312, 290] width 78 height 11
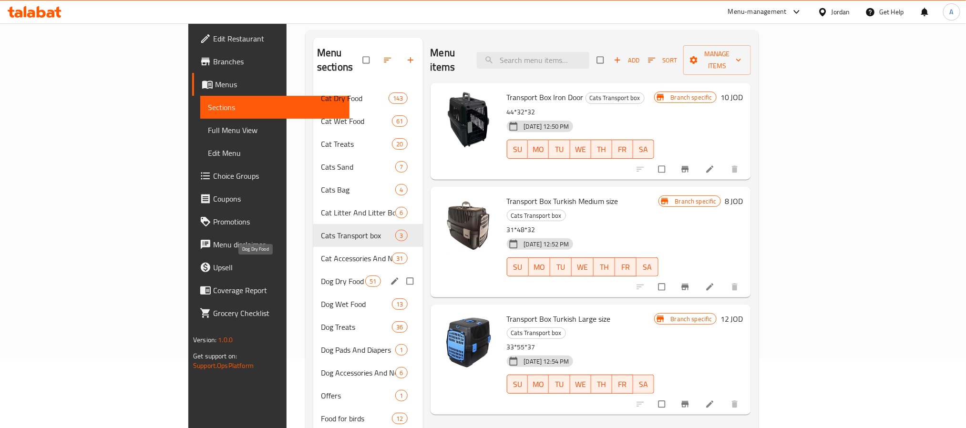
scroll to position [156, 0]
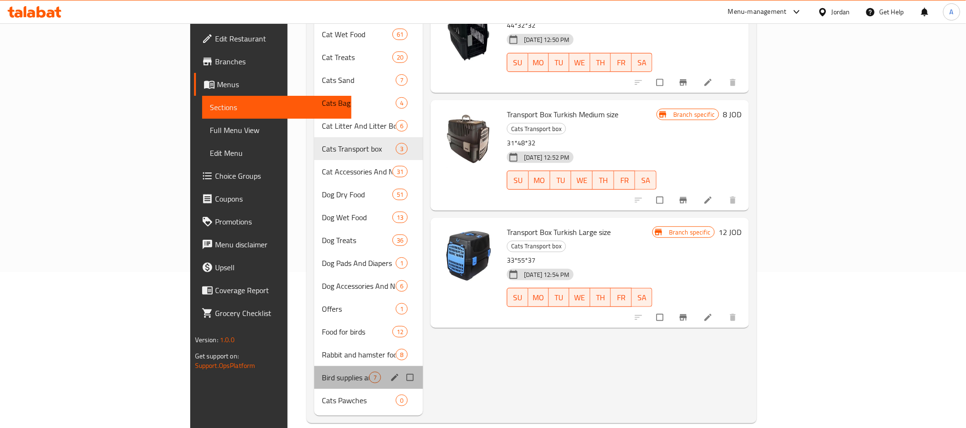
click at [314, 370] on div "Bird supplies and accessories 7" at bounding box center [368, 377] width 109 height 23
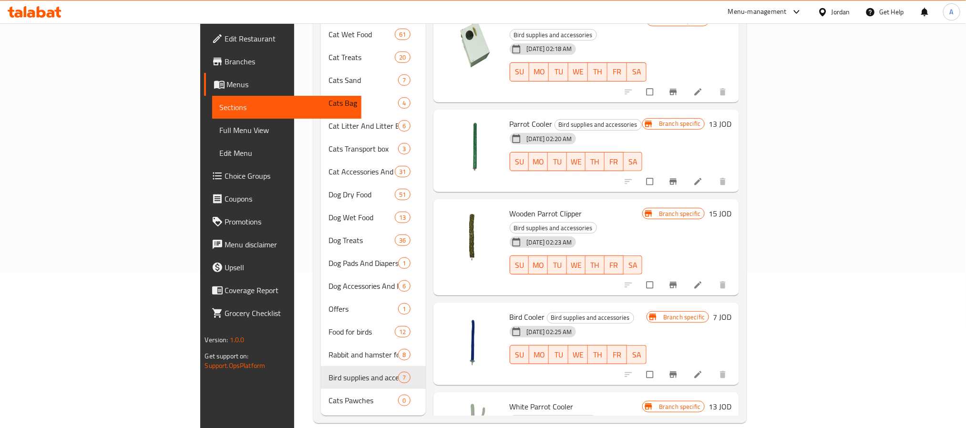
scroll to position [203, 0]
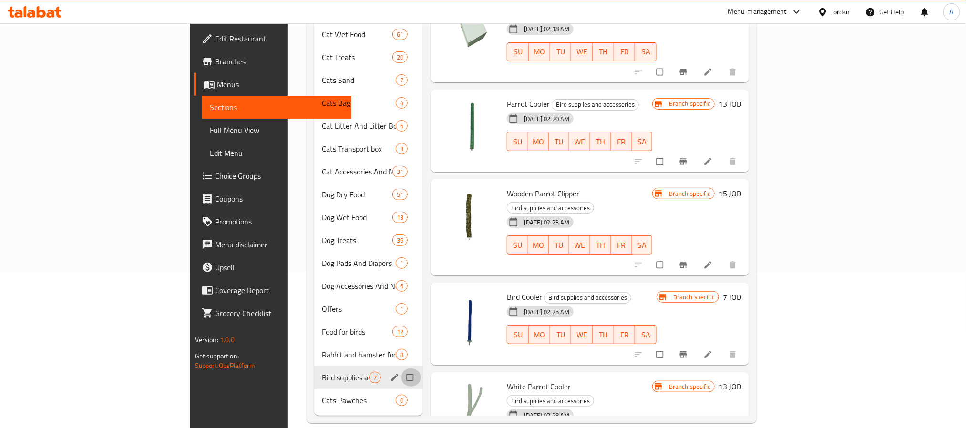
click at [401, 368] on input "Menu sections" at bounding box center [411, 377] width 20 height 18
checkbox input "true"
click at [401, 346] on input "Menu sections" at bounding box center [411, 355] width 20 height 18
checkbox input "true"
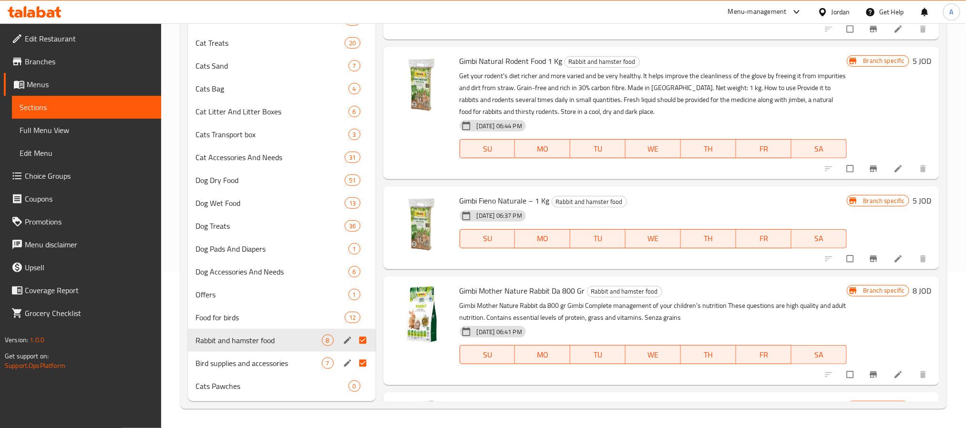
click at [361, 360] on input "Menu sections" at bounding box center [364, 363] width 20 height 18
checkbox input "false"
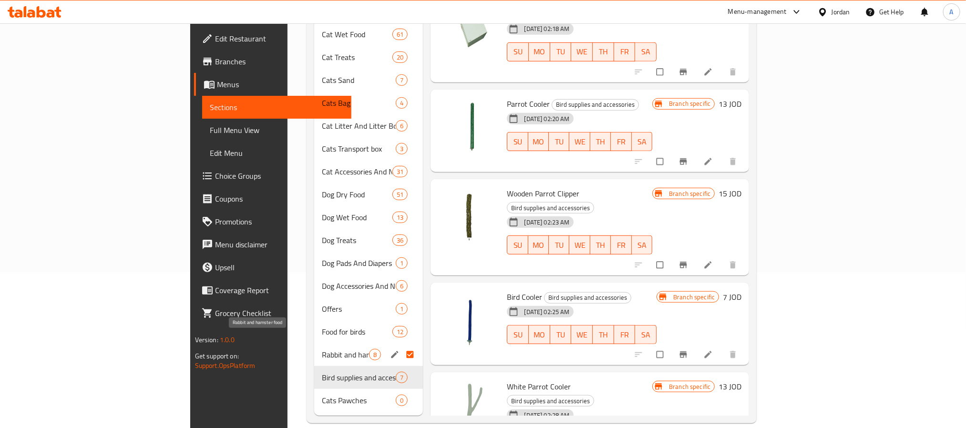
click at [322, 349] on span "Rabbit and hamster food" at bounding box center [345, 354] width 47 height 11
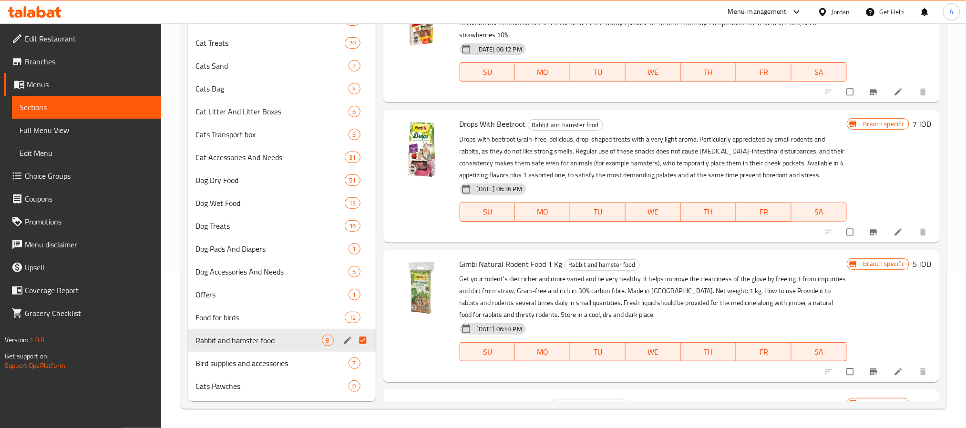
click at [364, 340] on input "Menu sections" at bounding box center [364, 340] width 20 height 18
checkbox input "false"
click at [248, 317] on span "Food for birds" at bounding box center [256, 317] width 123 height 11
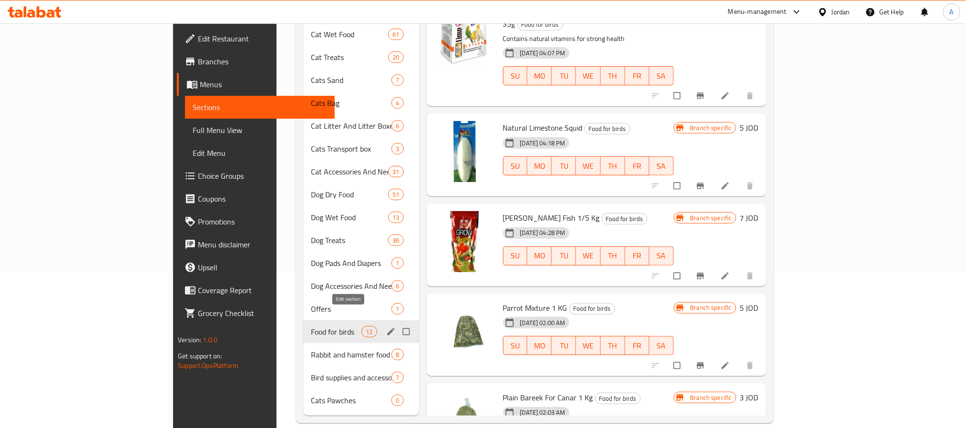
click at [387, 328] on icon "edit" at bounding box center [390, 331] width 7 height 7
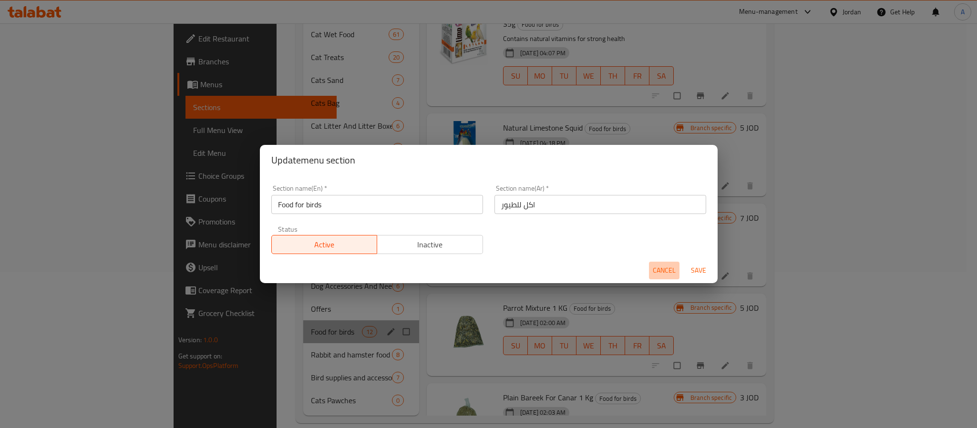
click at [665, 272] on span "Cancel" at bounding box center [664, 271] width 23 height 12
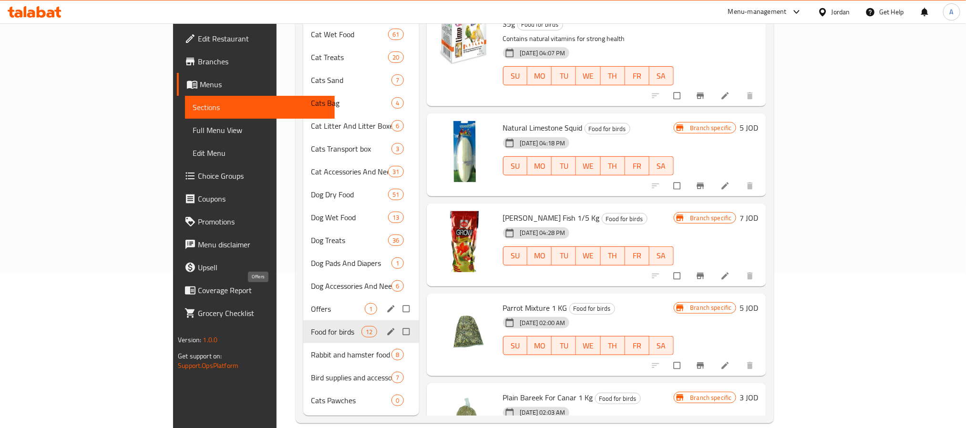
click at [311, 303] on span "Offers" at bounding box center [338, 308] width 54 height 11
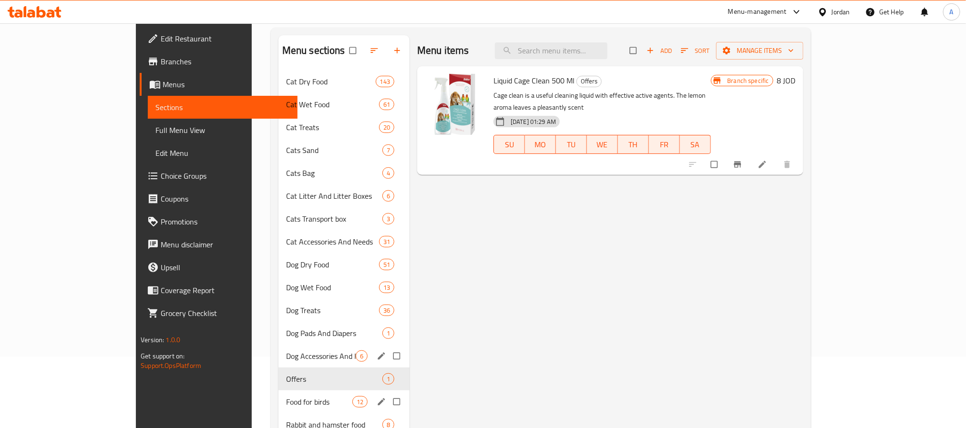
click at [278, 349] on div "Dog Accessories And Needs 6" at bounding box center [343, 356] width 131 height 23
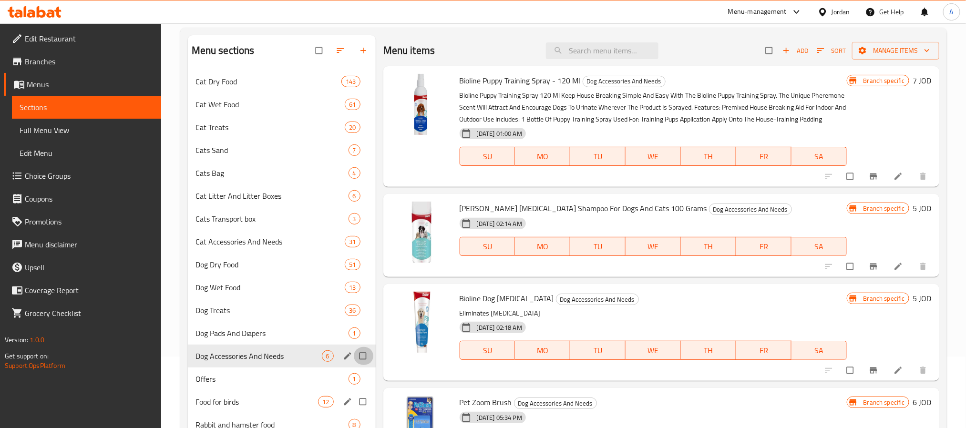
click at [361, 358] on input "Menu sections" at bounding box center [364, 356] width 20 height 18
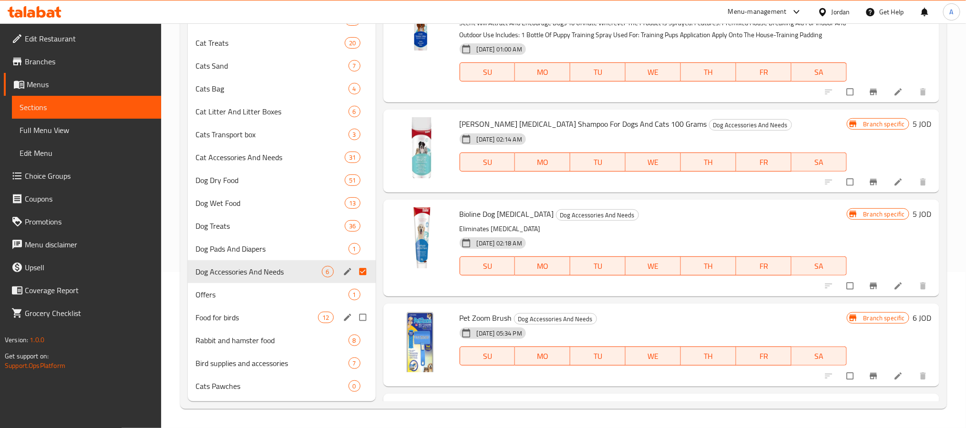
click at [365, 269] on input "Menu sections" at bounding box center [364, 272] width 20 height 18
checkbox input "false"
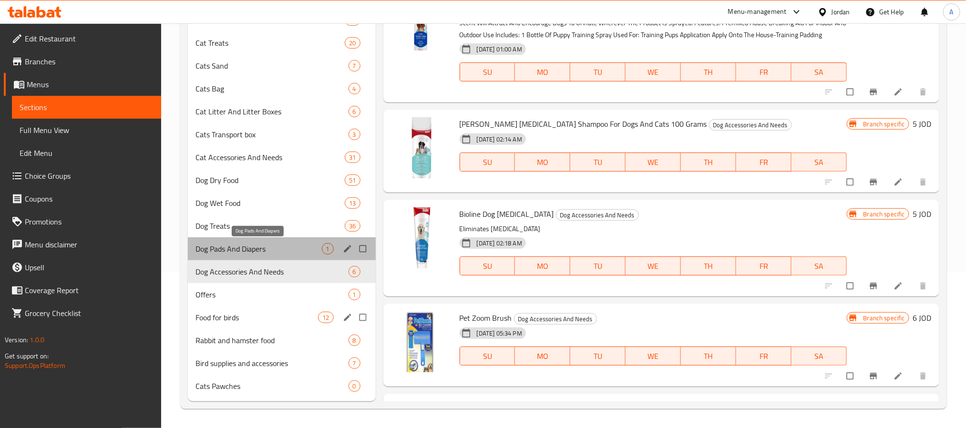
click at [282, 249] on span "Dog Pads And Diapers" at bounding box center [258, 248] width 126 height 11
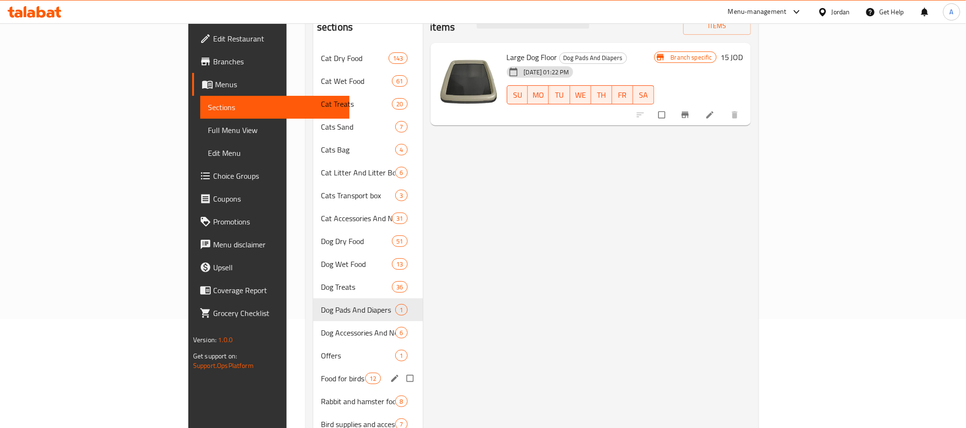
scroll to position [13, 0]
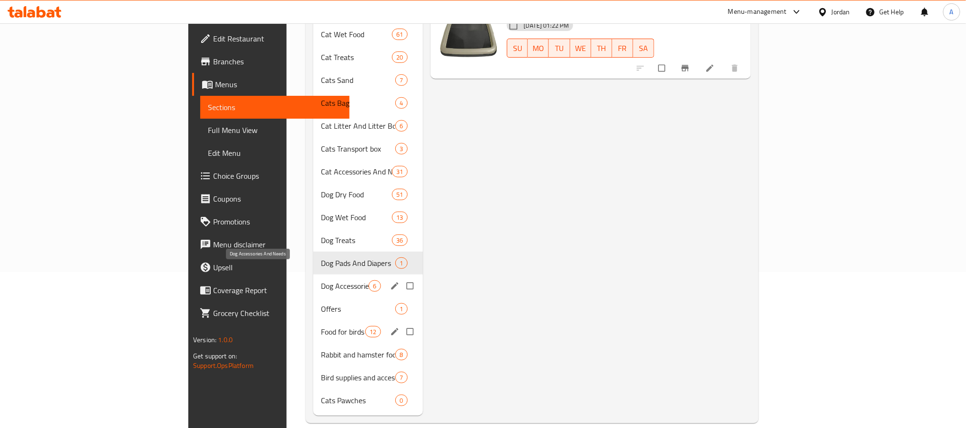
click at [321, 280] on span "Dog Accessories And Needs" at bounding box center [345, 285] width 48 height 11
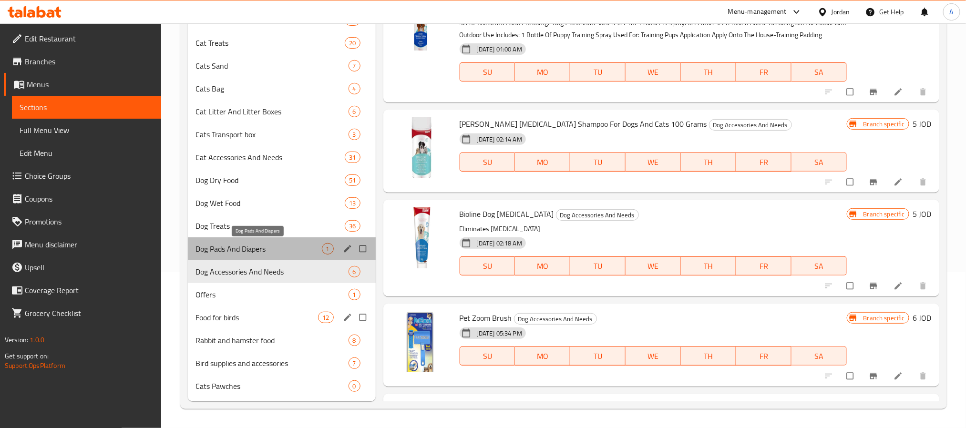
click at [301, 249] on span "Dog Pads And Diapers" at bounding box center [258, 248] width 126 height 11
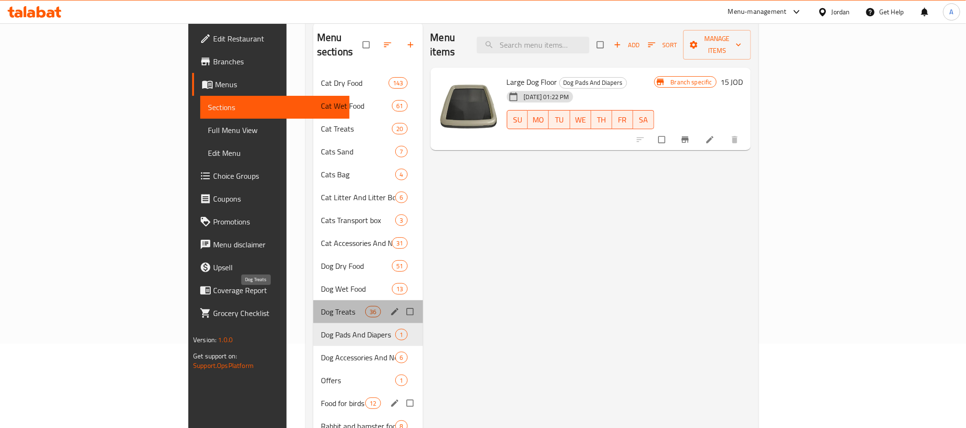
click at [321, 306] on span "Dog Treats" at bounding box center [343, 311] width 44 height 11
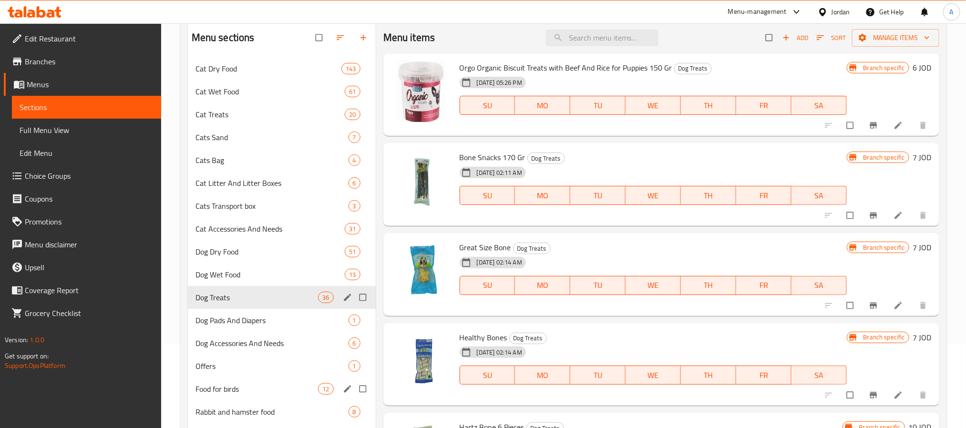
click at [359, 296] on input "Menu sections" at bounding box center [364, 297] width 20 height 18
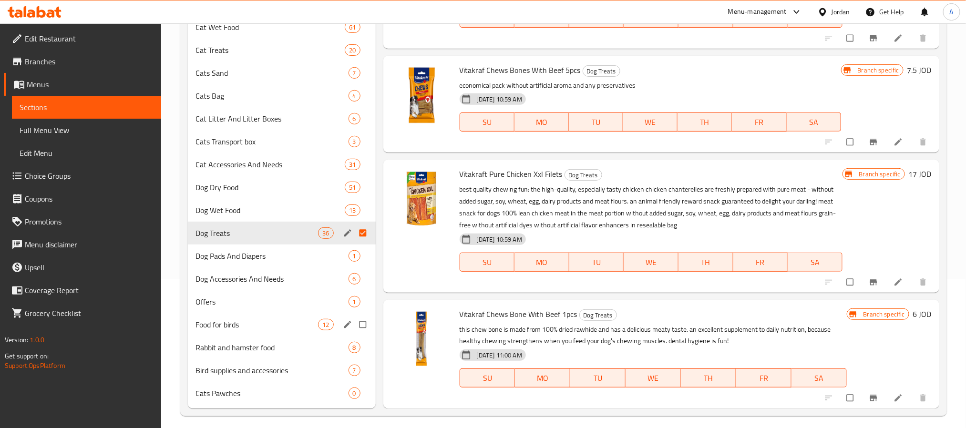
scroll to position [156, 0]
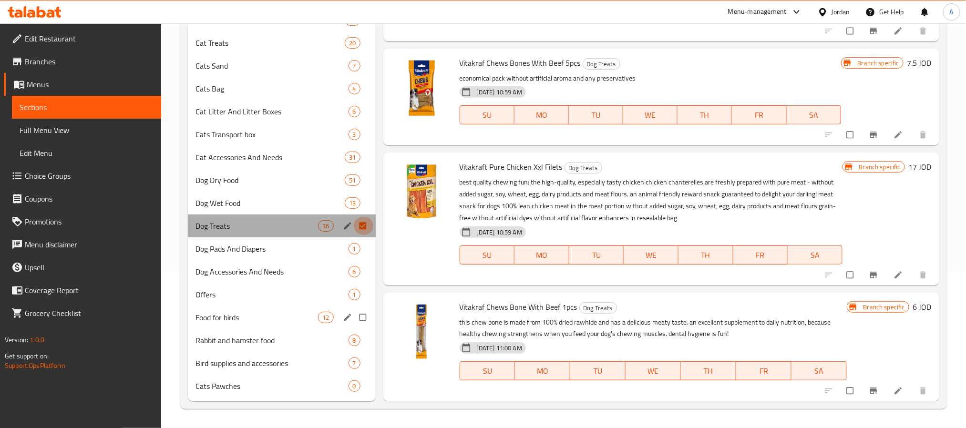
click at [363, 223] on input "Menu sections" at bounding box center [364, 226] width 20 height 18
checkbox input "false"
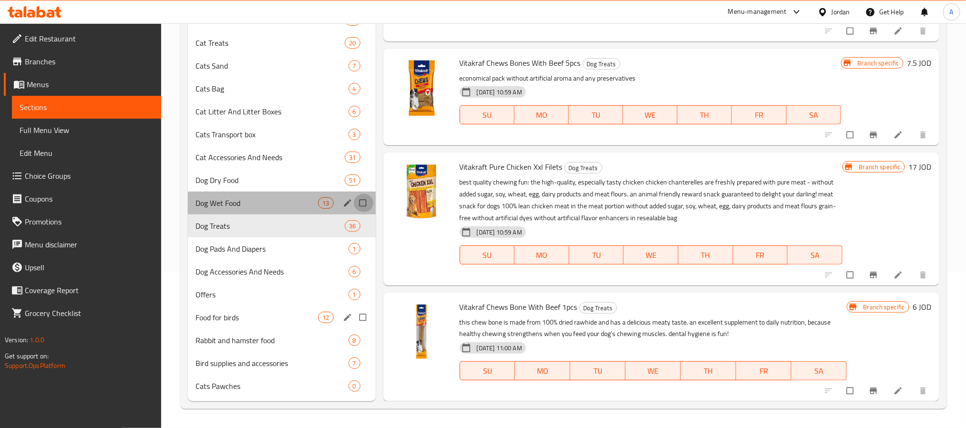
click at [359, 204] on input "Menu sections" at bounding box center [364, 203] width 20 height 18
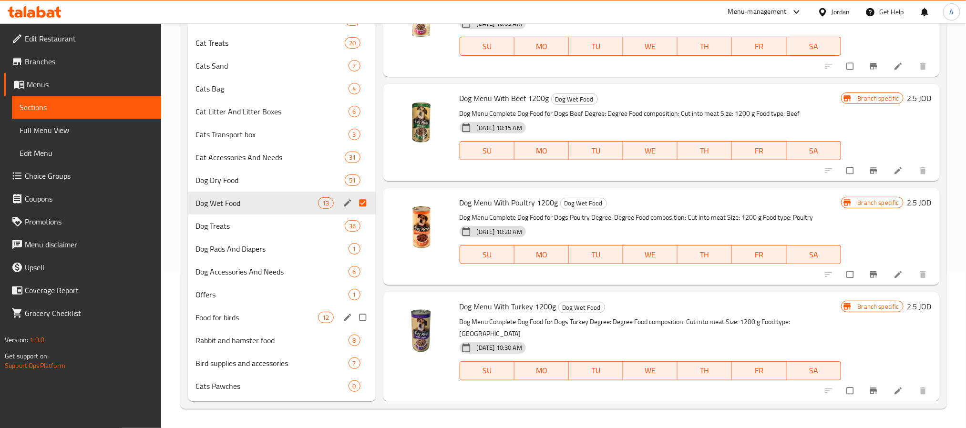
scroll to position [1082, 0]
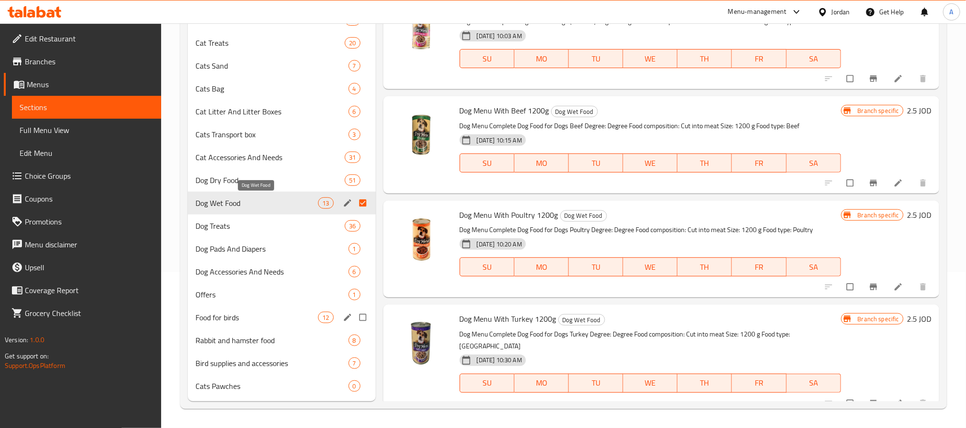
click at [306, 197] on span "Dog Wet Food" at bounding box center [256, 202] width 123 height 11
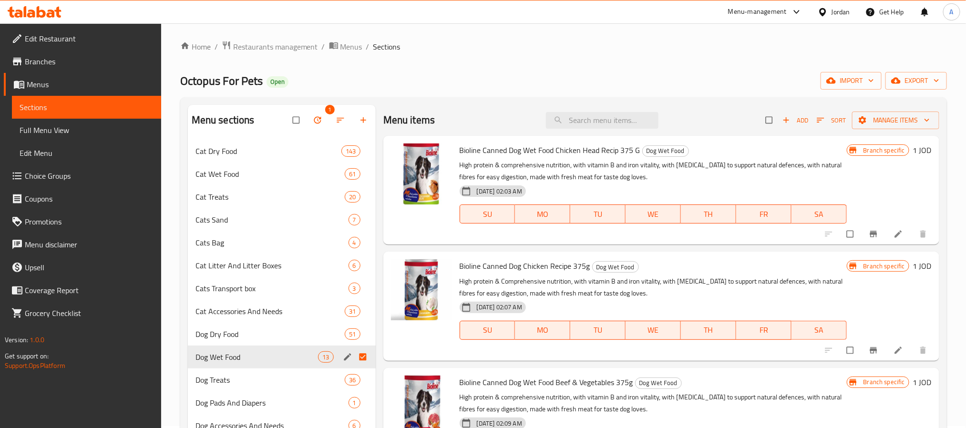
scroll to position [0, 0]
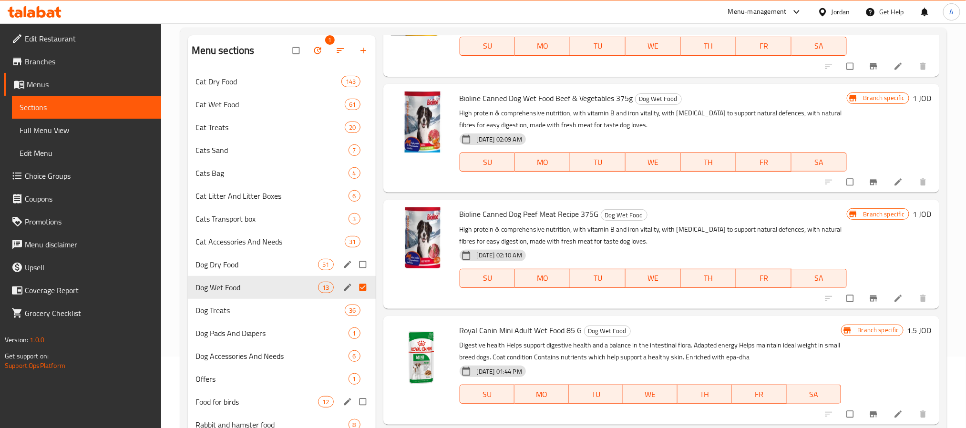
click at [278, 257] on div "Dog Dry Food 51" at bounding box center [282, 264] width 188 height 23
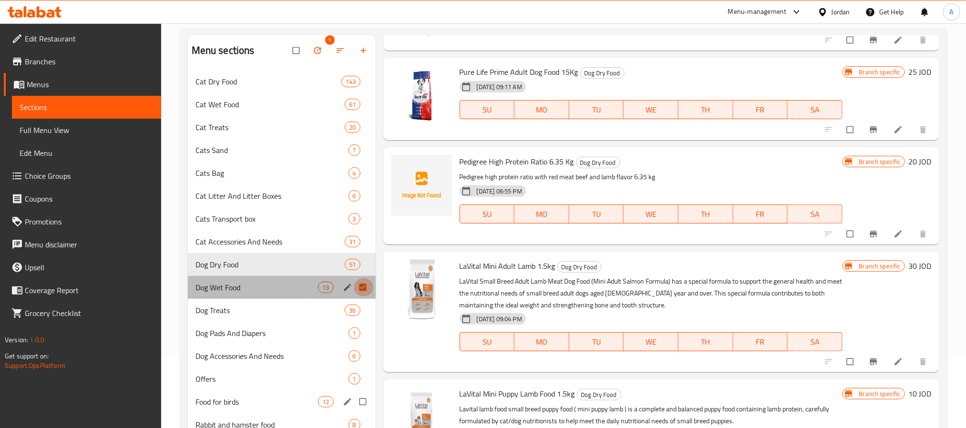
click at [360, 285] on input "Menu sections" at bounding box center [364, 287] width 20 height 18
checkbox input "false"
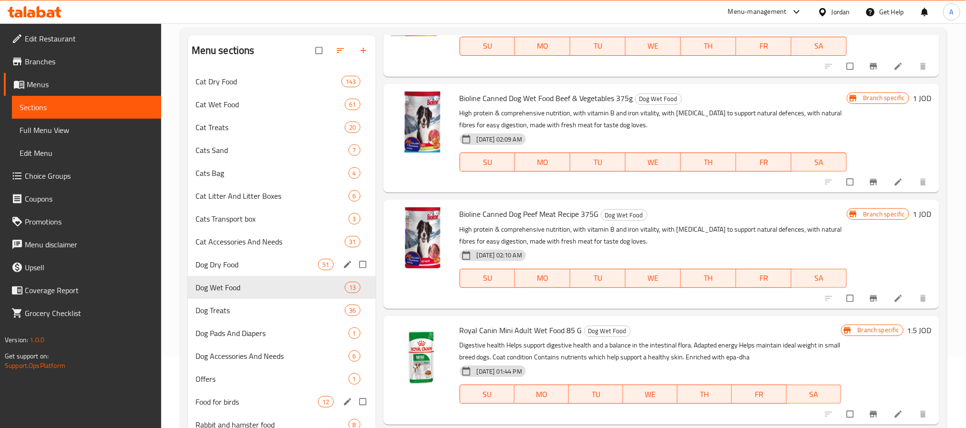
click at [362, 265] on input "Menu sections" at bounding box center [364, 265] width 20 height 18
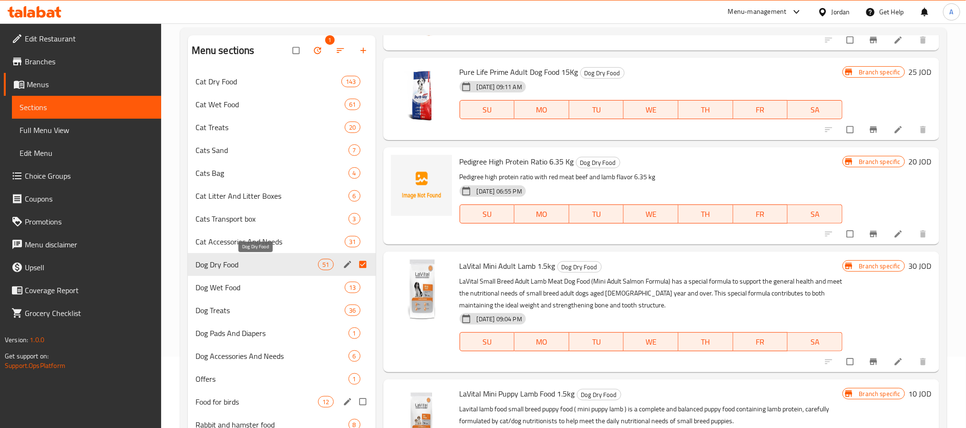
click at [300, 261] on span "Dog Dry Food" at bounding box center [256, 264] width 123 height 11
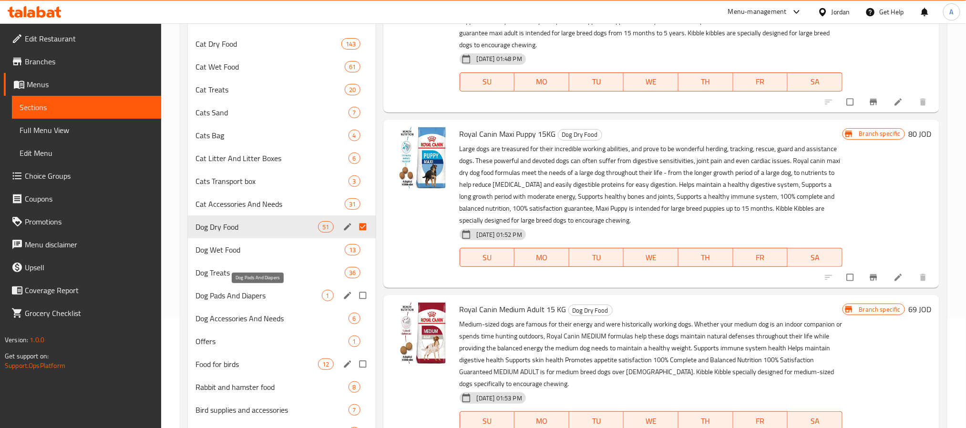
scroll to position [84, 0]
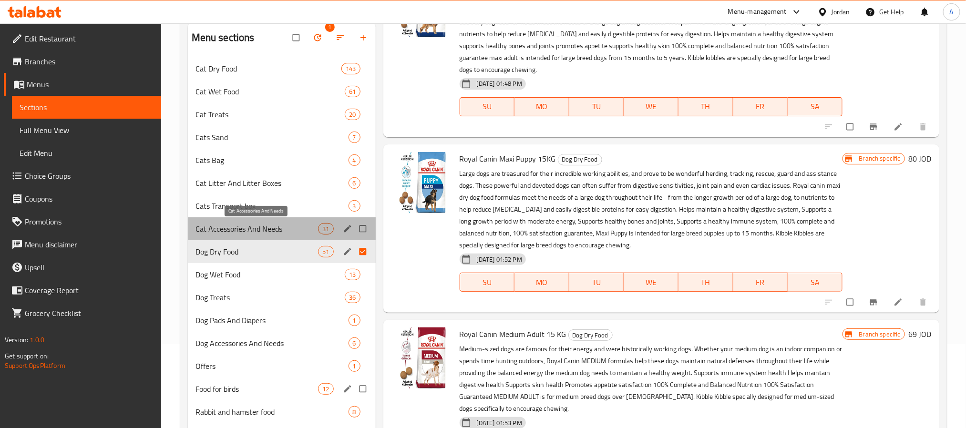
click at [256, 229] on span "Cat Accessories And Needs" at bounding box center [256, 228] width 123 height 11
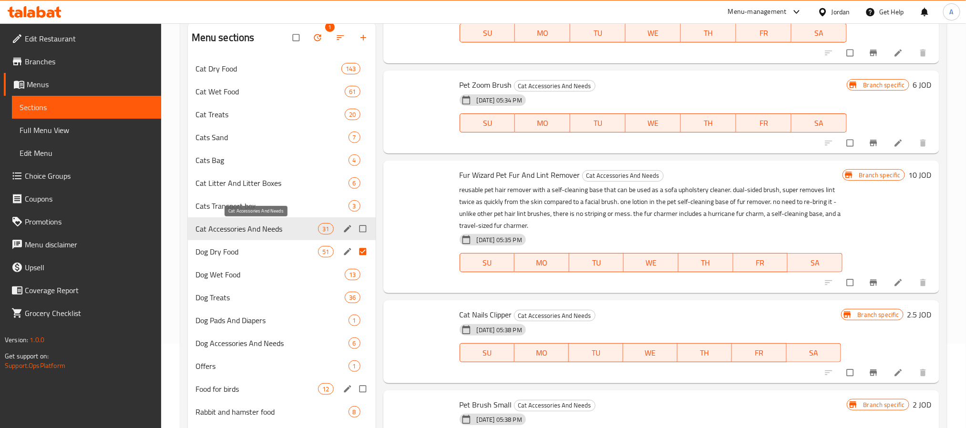
scroll to position [3332, 0]
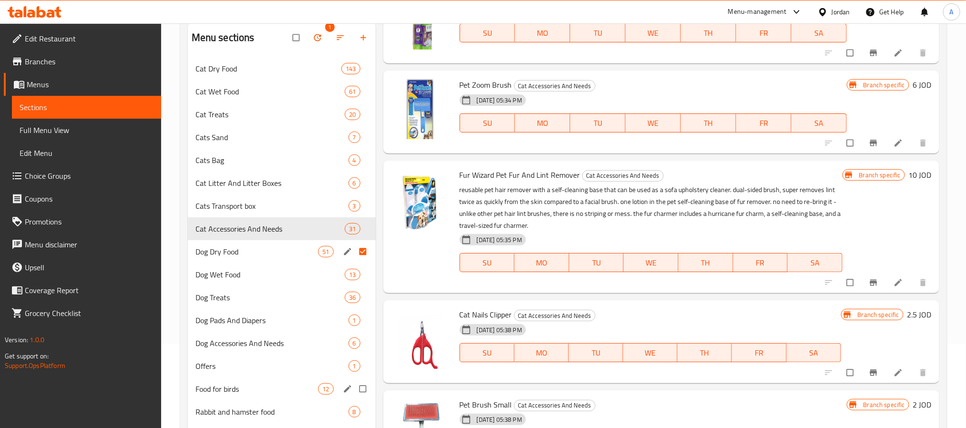
click at [366, 246] on input "Menu sections" at bounding box center [364, 252] width 20 height 18
checkbox input "false"
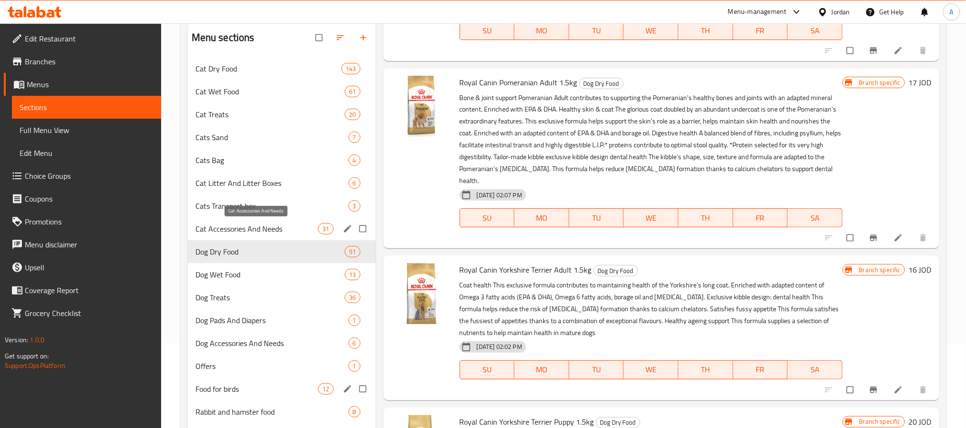
drag, startPoint x: 243, startPoint y: 224, endPoint x: 262, endPoint y: 222, distance: 19.1
click at [243, 223] on span "Cat Accessories And Needs" at bounding box center [256, 228] width 123 height 11
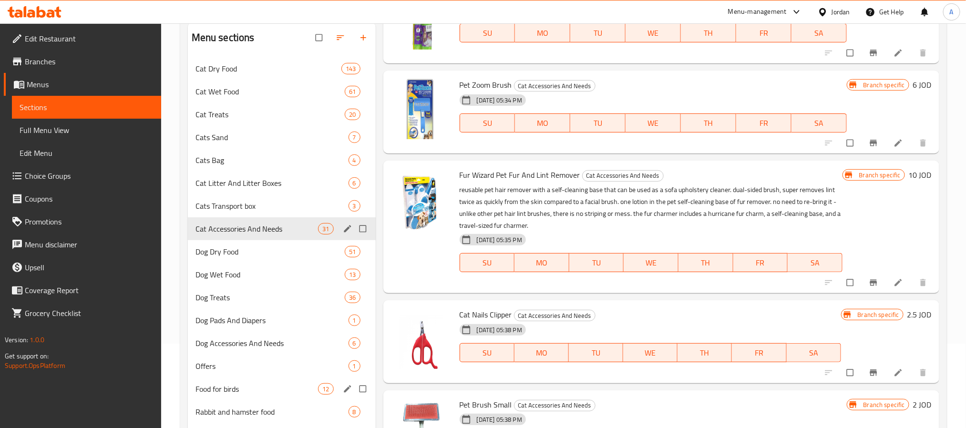
click at [362, 228] on input "Menu sections" at bounding box center [364, 229] width 20 height 18
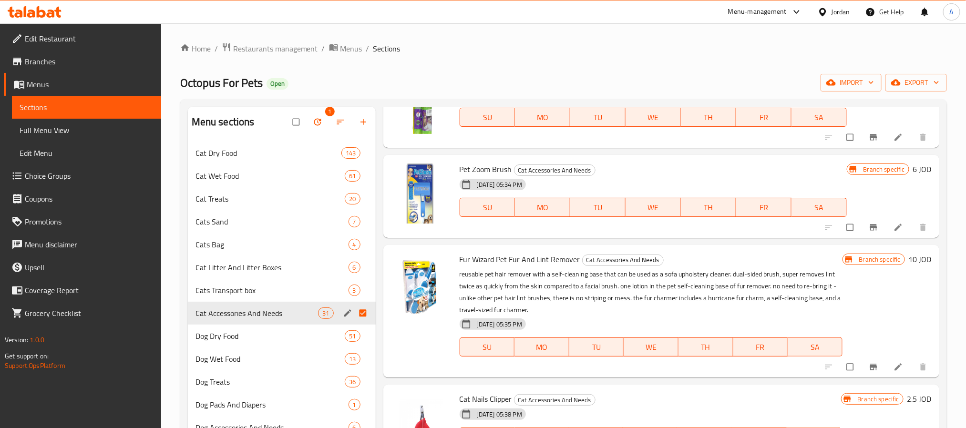
click at [363, 312] on input "Menu sections" at bounding box center [364, 313] width 20 height 18
checkbox input "false"
click at [362, 291] on input "Menu sections" at bounding box center [364, 290] width 20 height 18
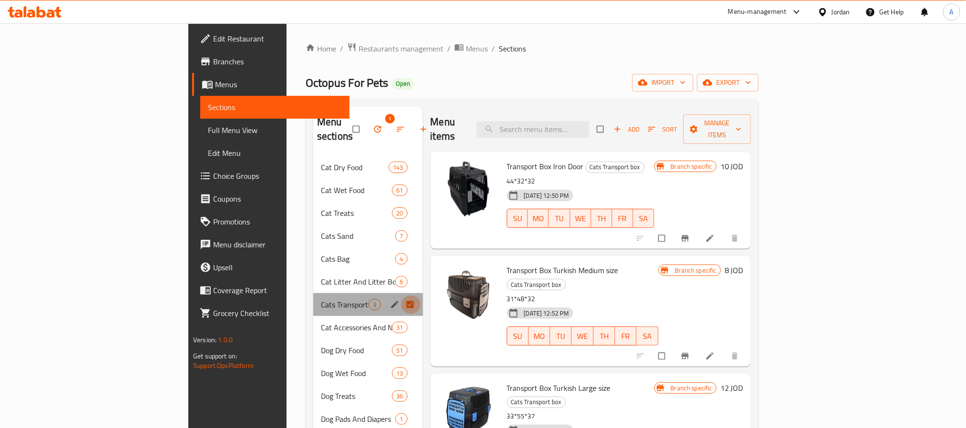
click at [401, 296] on input "Menu sections" at bounding box center [411, 305] width 20 height 18
checkbox input "false"
click at [401, 273] on input "Menu sections" at bounding box center [411, 282] width 20 height 18
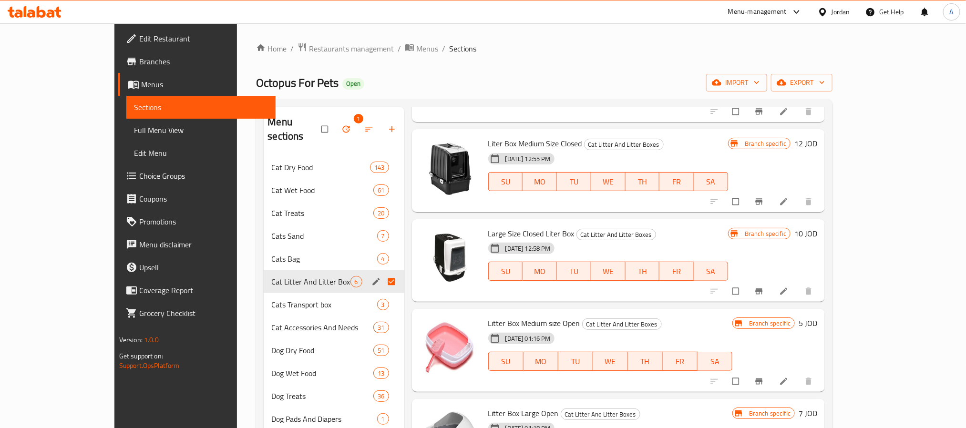
click at [382, 273] on input "Menu sections" at bounding box center [392, 282] width 20 height 18
checkbox input "false"
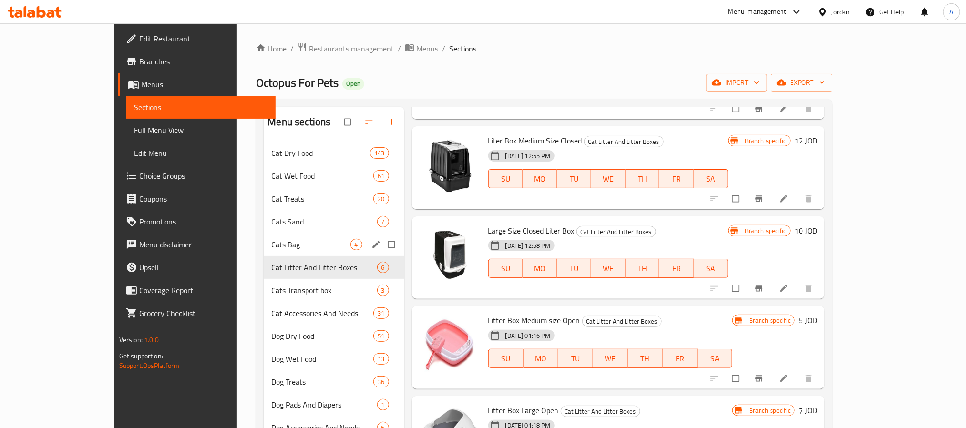
click at [382, 243] on input "Menu sections" at bounding box center [392, 244] width 20 height 18
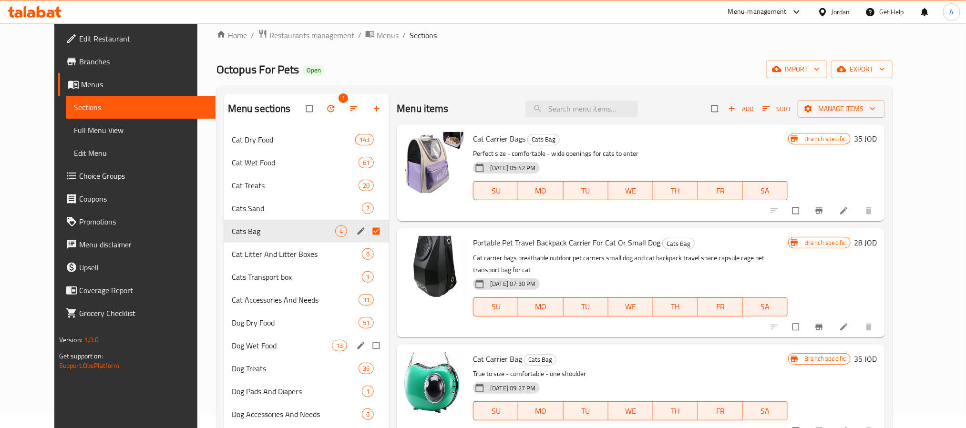
scroll to position [13, 0]
click at [367, 225] on input "Menu sections" at bounding box center [377, 232] width 20 height 18
checkbox input "false"
click at [367, 206] on input "Menu sections" at bounding box center [377, 209] width 20 height 18
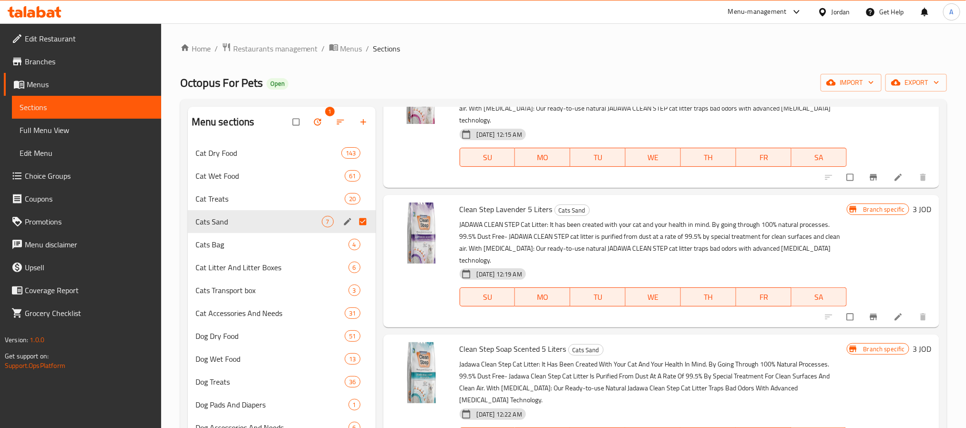
click at [362, 217] on input "Menu sections" at bounding box center [364, 222] width 20 height 18
checkbox input "false"
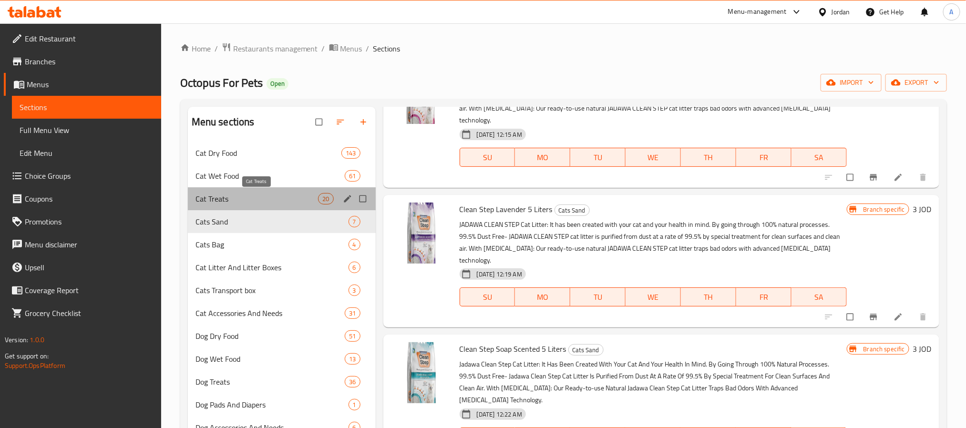
click at [272, 193] on span "Cat Treats" at bounding box center [256, 198] width 123 height 11
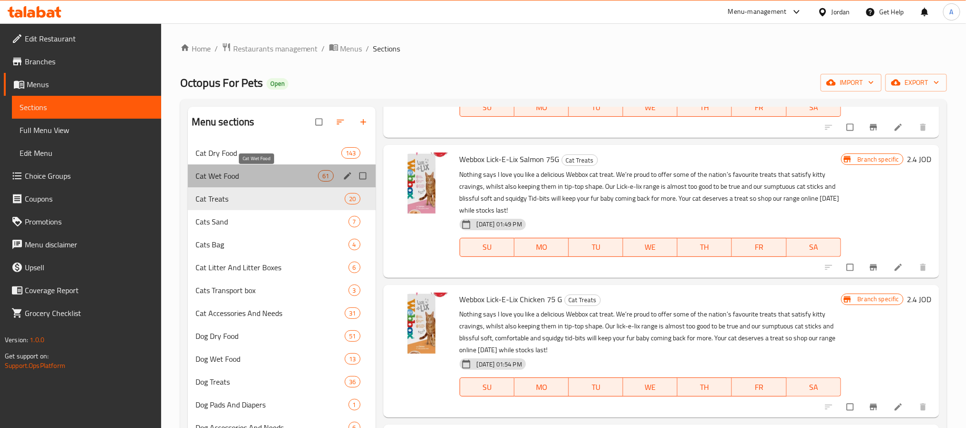
click at [279, 173] on span "Cat Wet Food" at bounding box center [256, 175] width 123 height 11
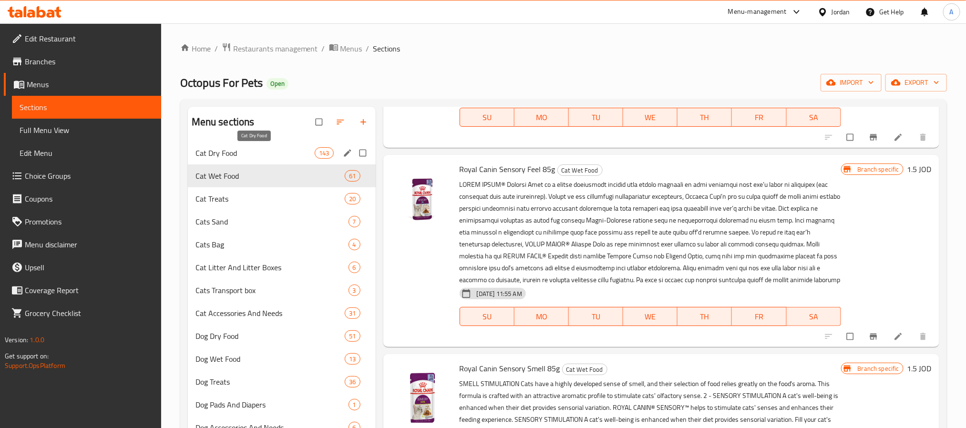
click at [285, 153] on span "Cat Dry Food" at bounding box center [255, 152] width 120 height 11
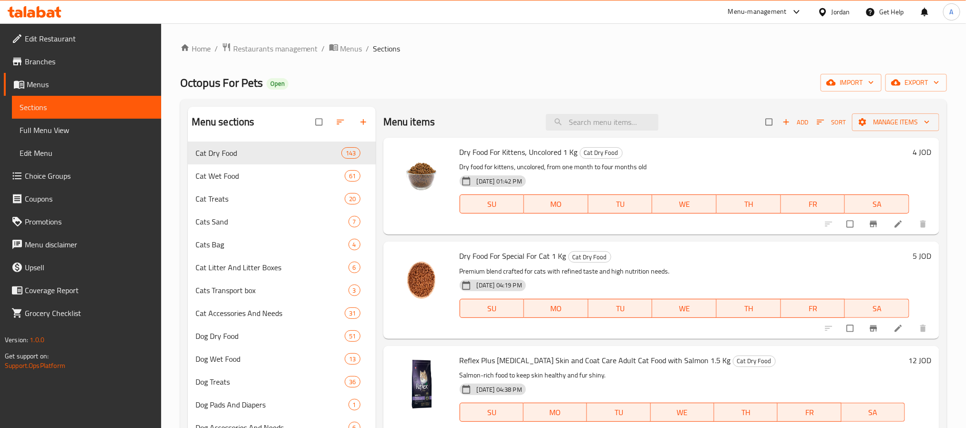
click at [835, 14] on div "Jordan" at bounding box center [840, 12] width 19 height 10
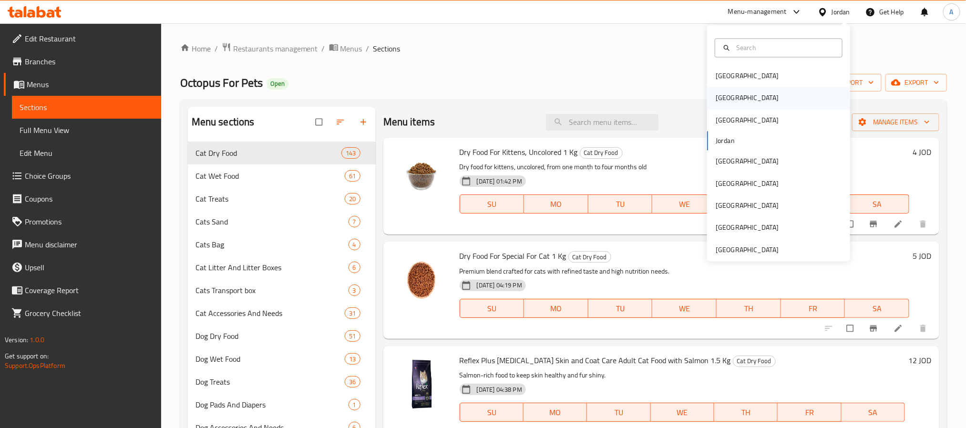
click at [722, 96] on div "[GEOGRAPHIC_DATA]" at bounding box center [747, 98] width 78 height 22
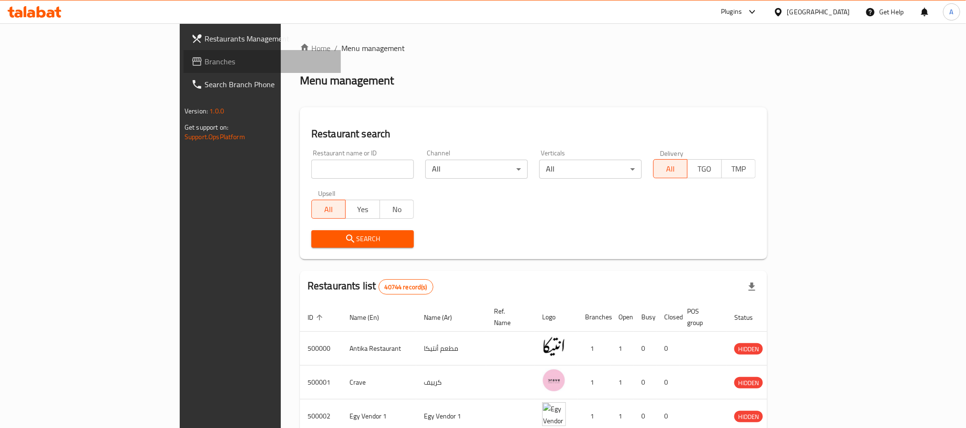
click at [204, 63] on span "Branches" at bounding box center [268, 61] width 129 height 11
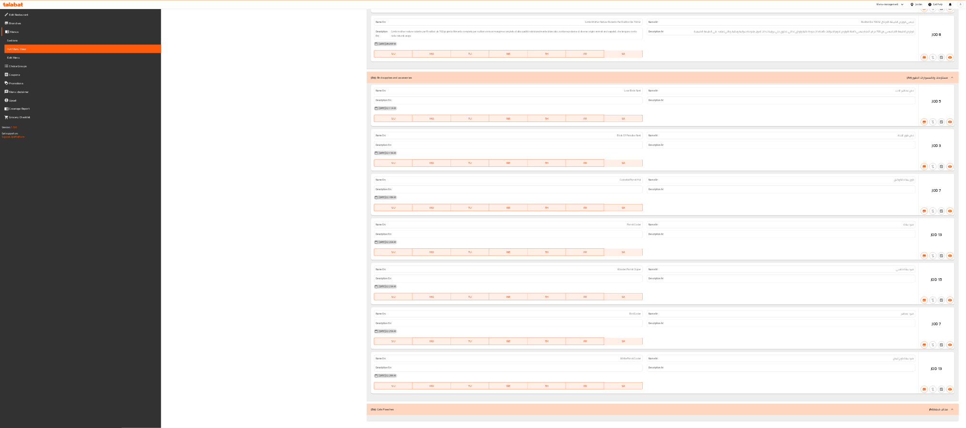
scroll to position [55449, 0]
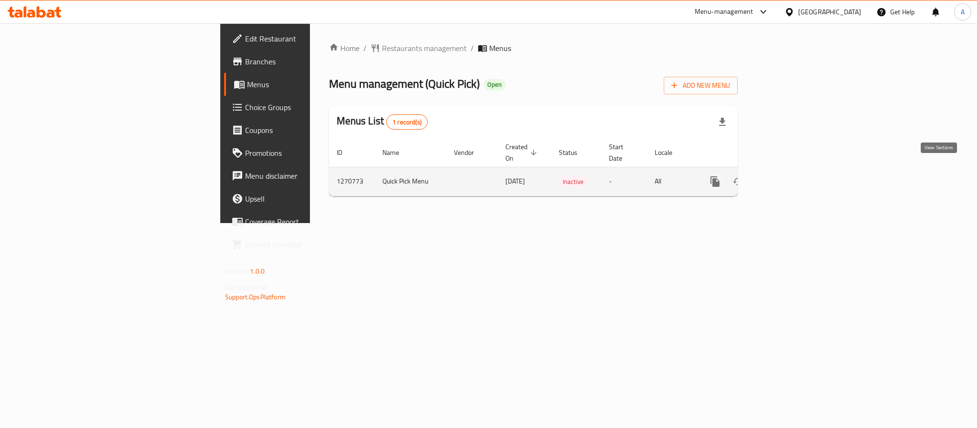
click at [789, 176] on icon "enhanced table" at bounding box center [783, 181] width 11 height 11
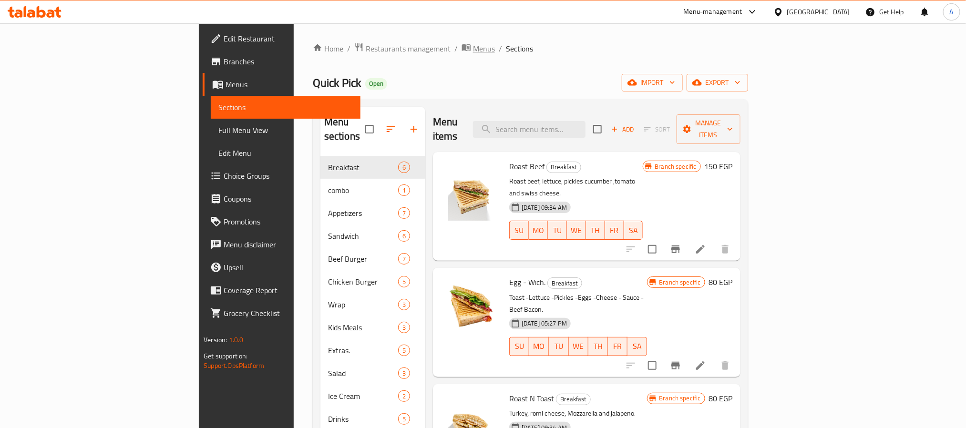
click at [473, 43] on span "Menus" at bounding box center [484, 48] width 22 height 11
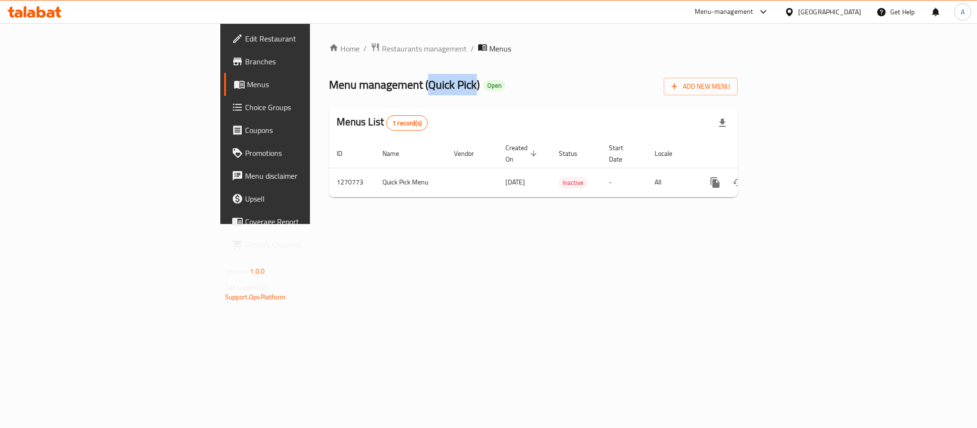
drag, startPoint x: 331, startPoint y: 86, endPoint x: 282, endPoint y: 82, distance: 49.2
click at [329, 82] on span "Menu management ( Quick Pick )" at bounding box center [404, 84] width 151 height 21
copy span "Quick Pick"
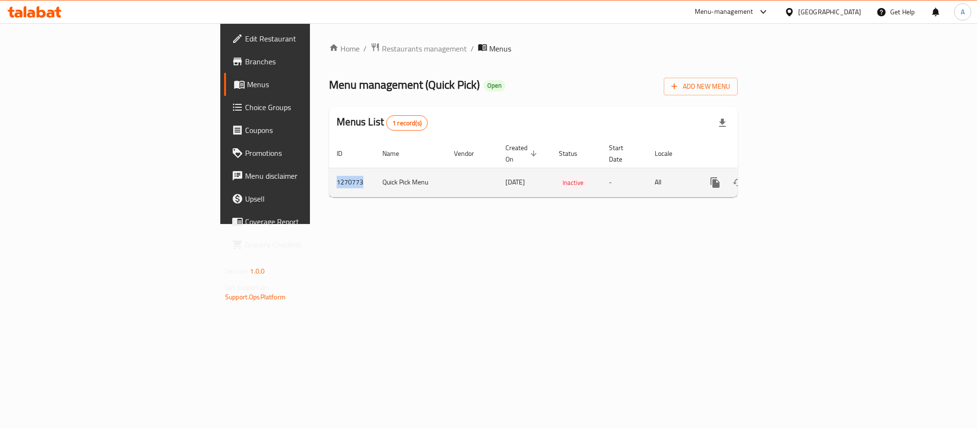
drag, startPoint x: 222, startPoint y: 169, endPoint x: 186, endPoint y: 169, distance: 35.8
click at [329, 169] on td "1270773" at bounding box center [352, 182] width 46 height 29
copy td "1270773"
click at [744, 177] on icon "enhanced table" at bounding box center [737, 182] width 11 height 11
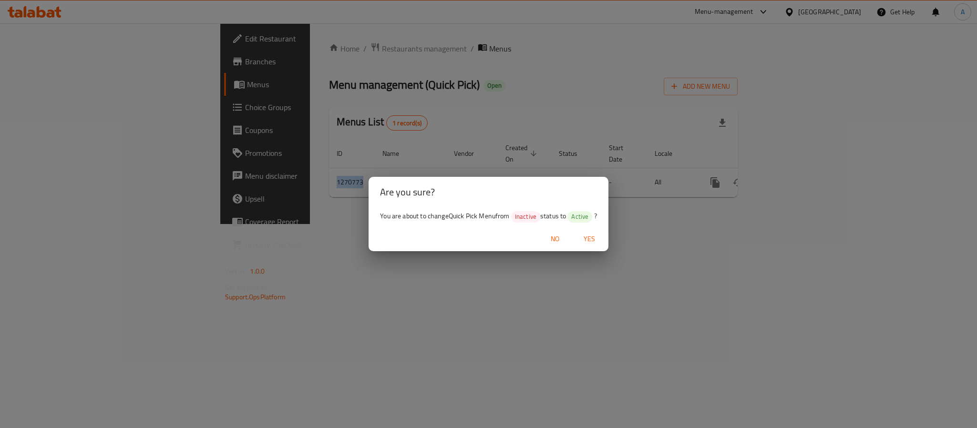
click at [593, 232] on button "Yes" at bounding box center [589, 239] width 31 height 18
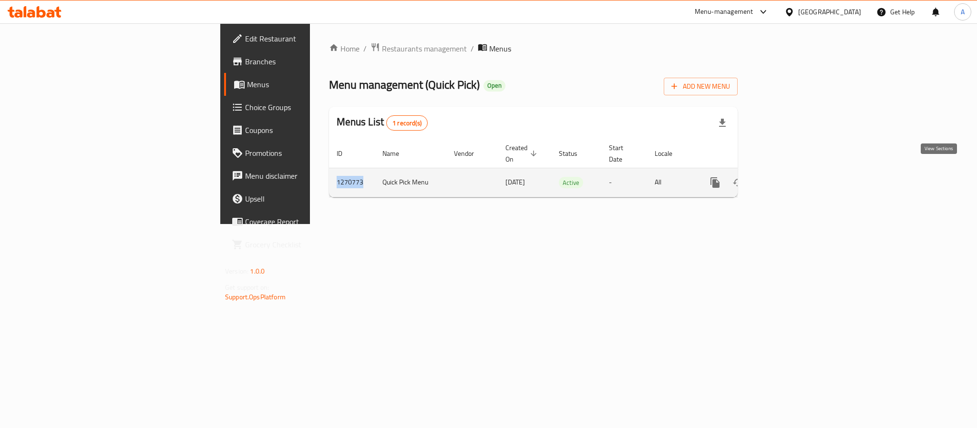
click at [789, 177] on icon "enhanced table" at bounding box center [783, 182] width 11 height 11
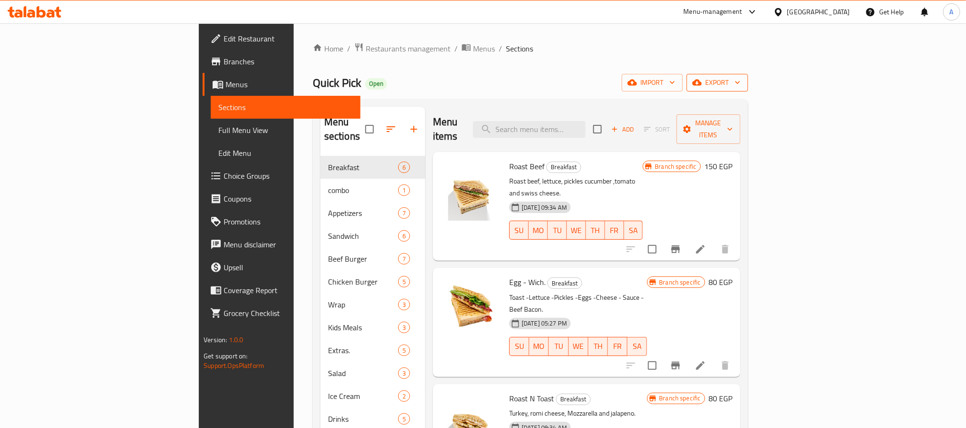
click at [740, 81] on span "export" at bounding box center [717, 83] width 46 height 12
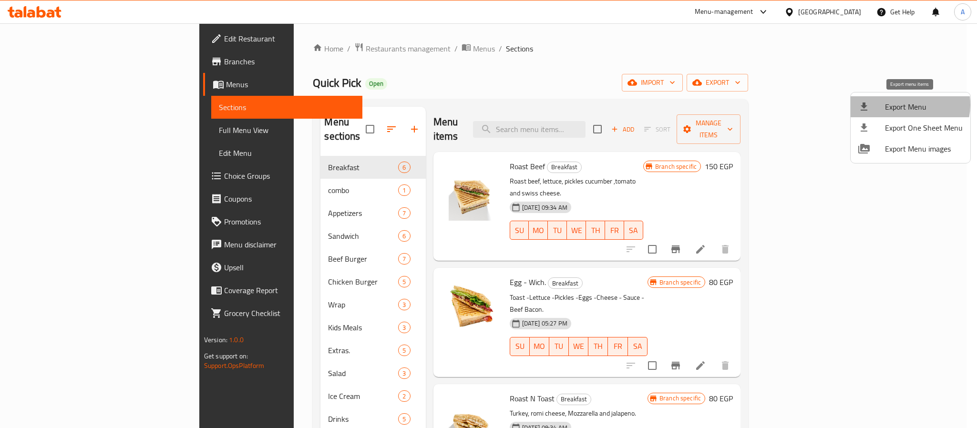
click at [906, 105] on span "Export Menu" at bounding box center [924, 106] width 78 height 11
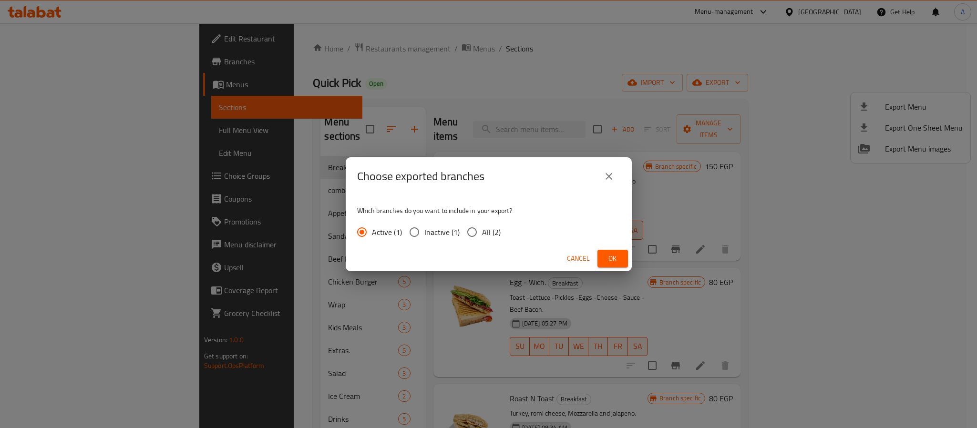
click at [476, 232] on input "All (2)" at bounding box center [472, 232] width 20 height 20
radio input "true"
click at [621, 257] on button "Ok" at bounding box center [612, 259] width 31 height 18
